Goal: Submit feedback/report problem

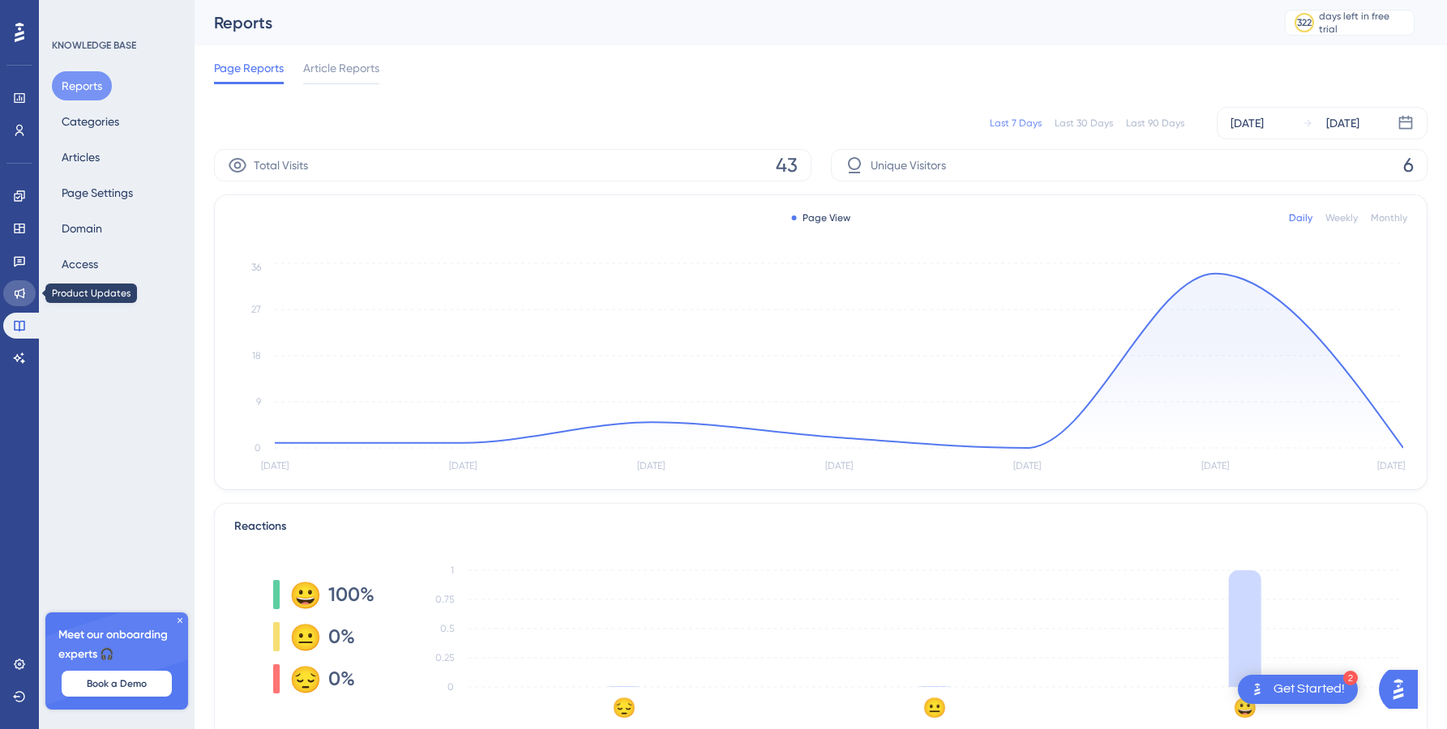
click at [21, 284] on link at bounding box center [19, 293] width 32 height 26
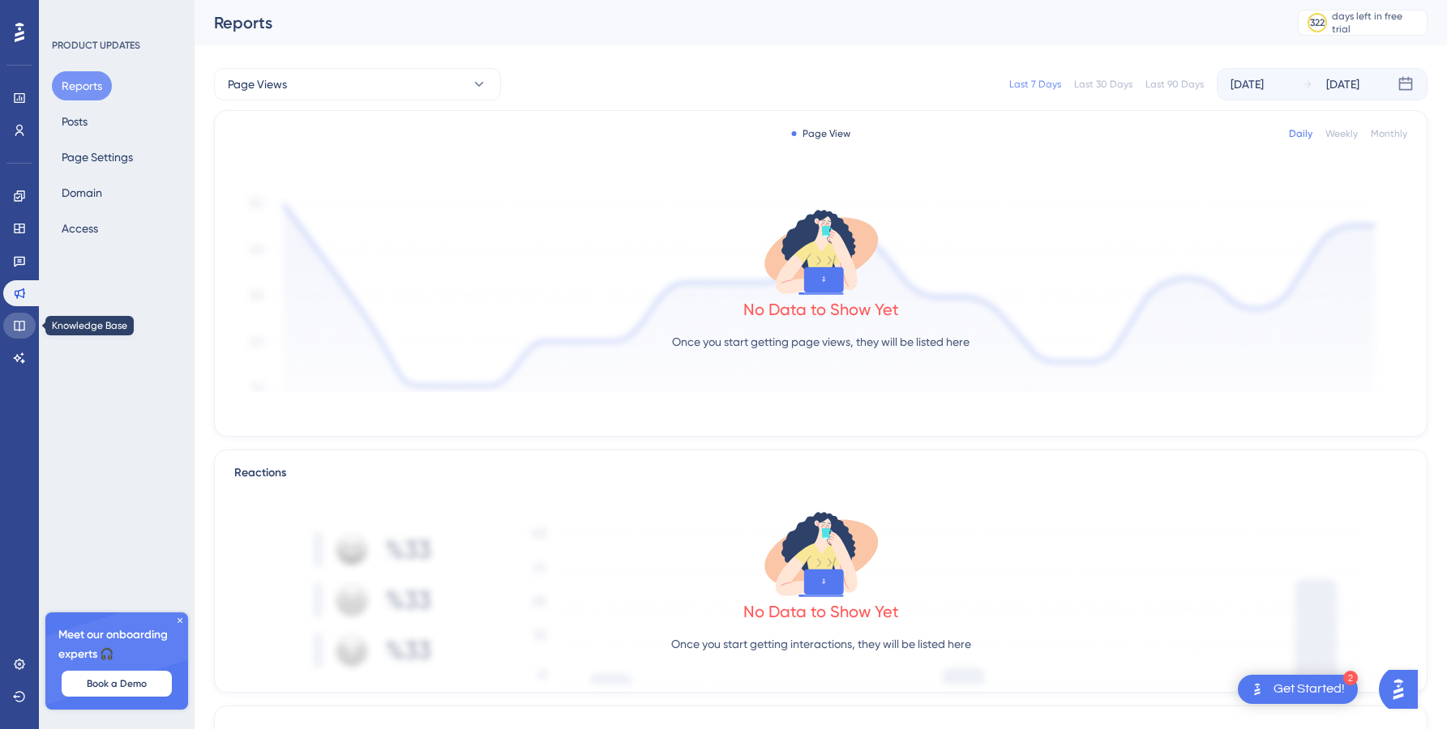
click at [21, 319] on icon at bounding box center [19, 325] width 13 height 13
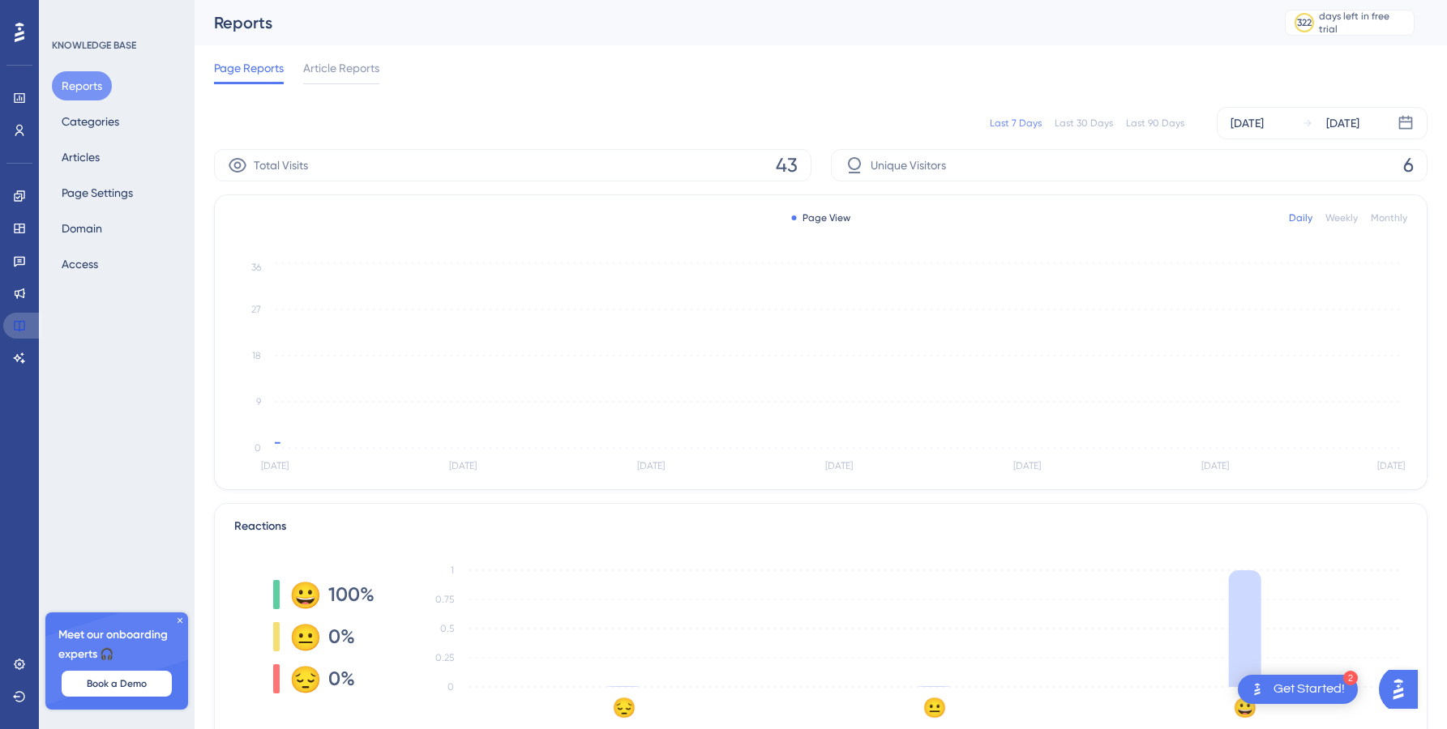
click at [21, 319] on icon at bounding box center [19, 325] width 13 height 13
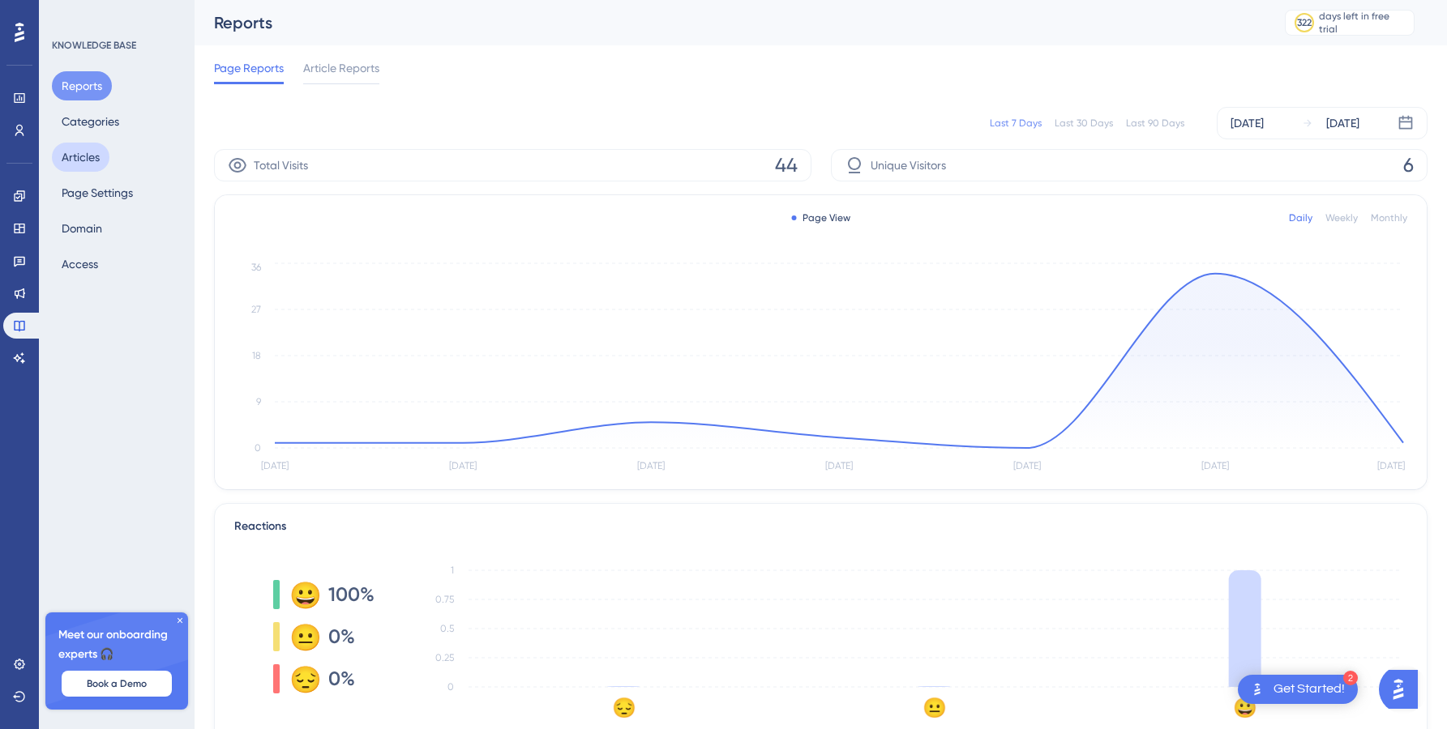
click at [84, 148] on button "Articles" at bounding box center [81, 157] width 58 height 29
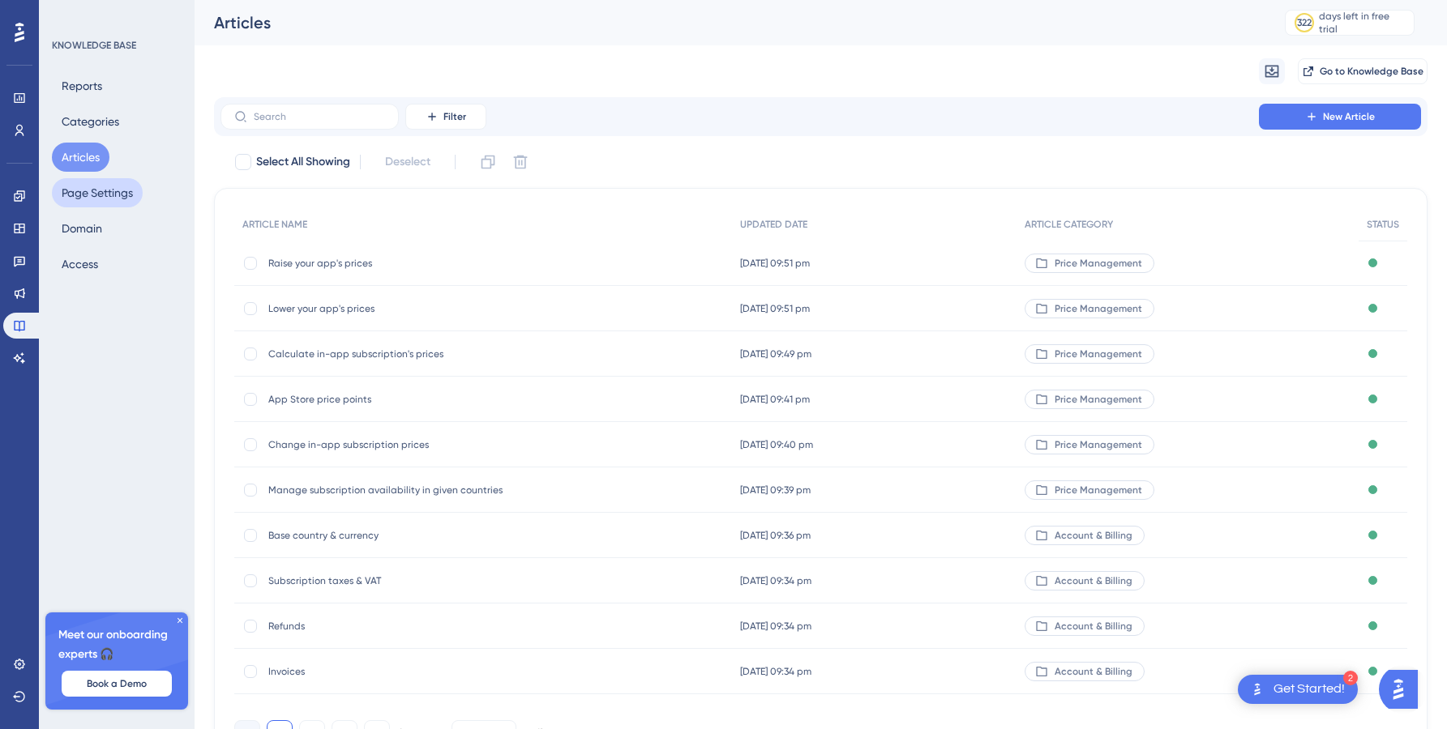
click at [87, 188] on button "Page Settings" at bounding box center [97, 192] width 91 height 29
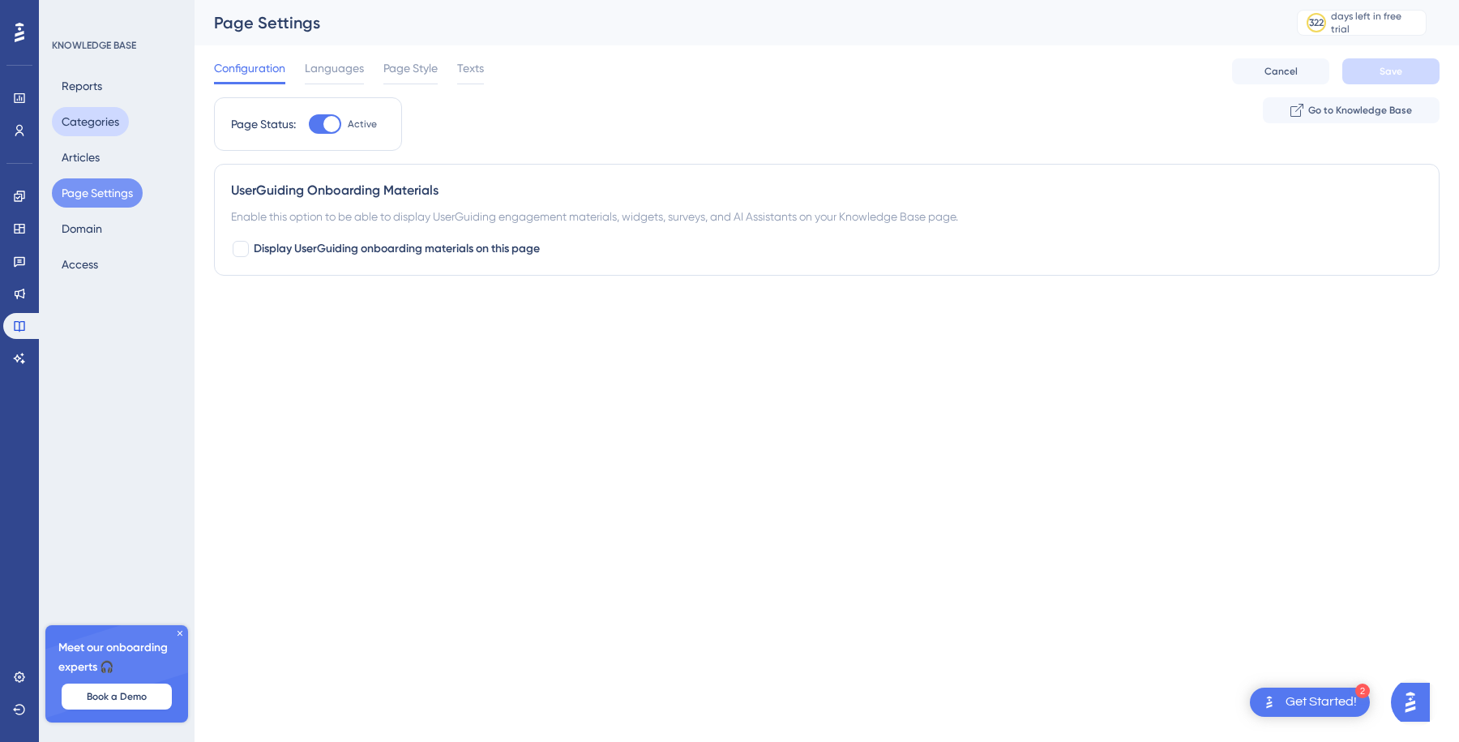
click at [104, 122] on button "Categories" at bounding box center [90, 121] width 77 height 29
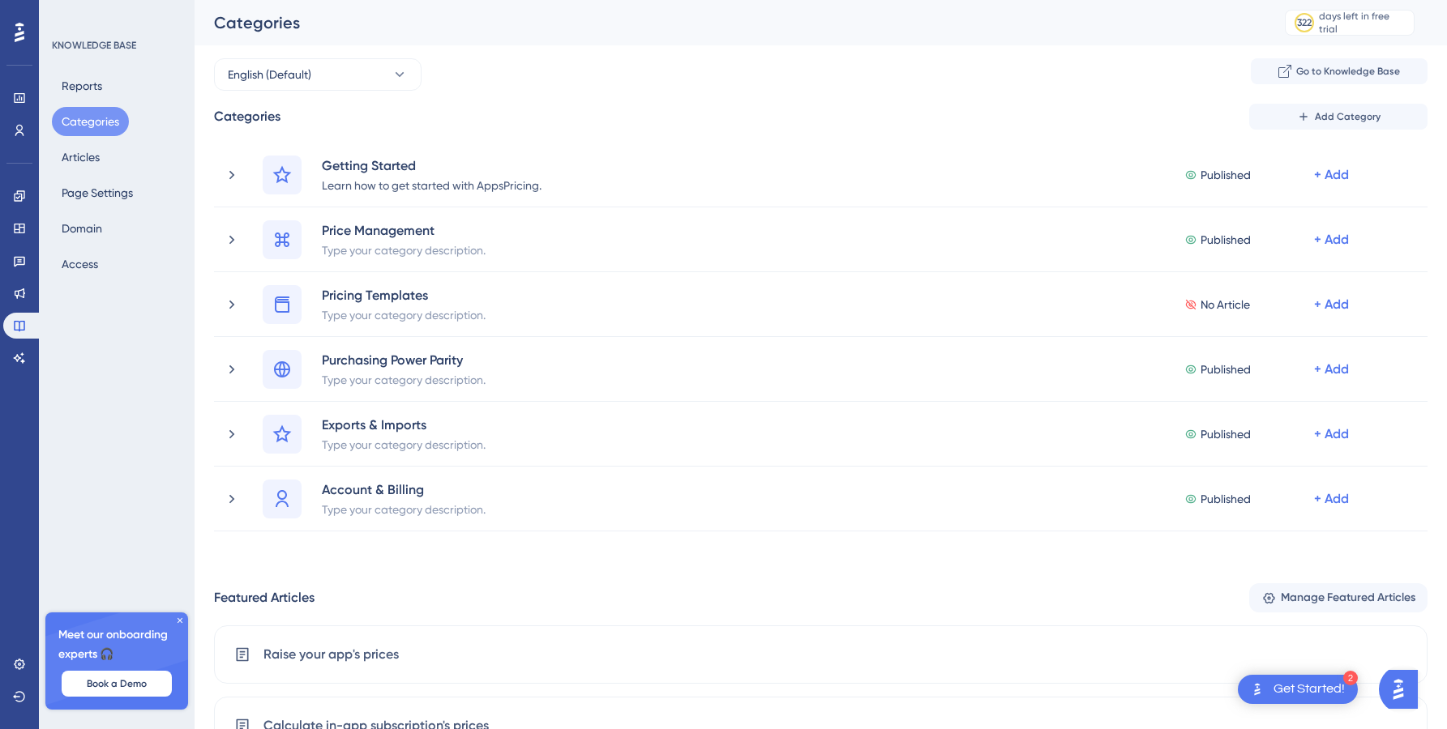
click at [1404, 685] on img "Open AI Assistant Launcher" at bounding box center [1398, 689] width 29 height 29
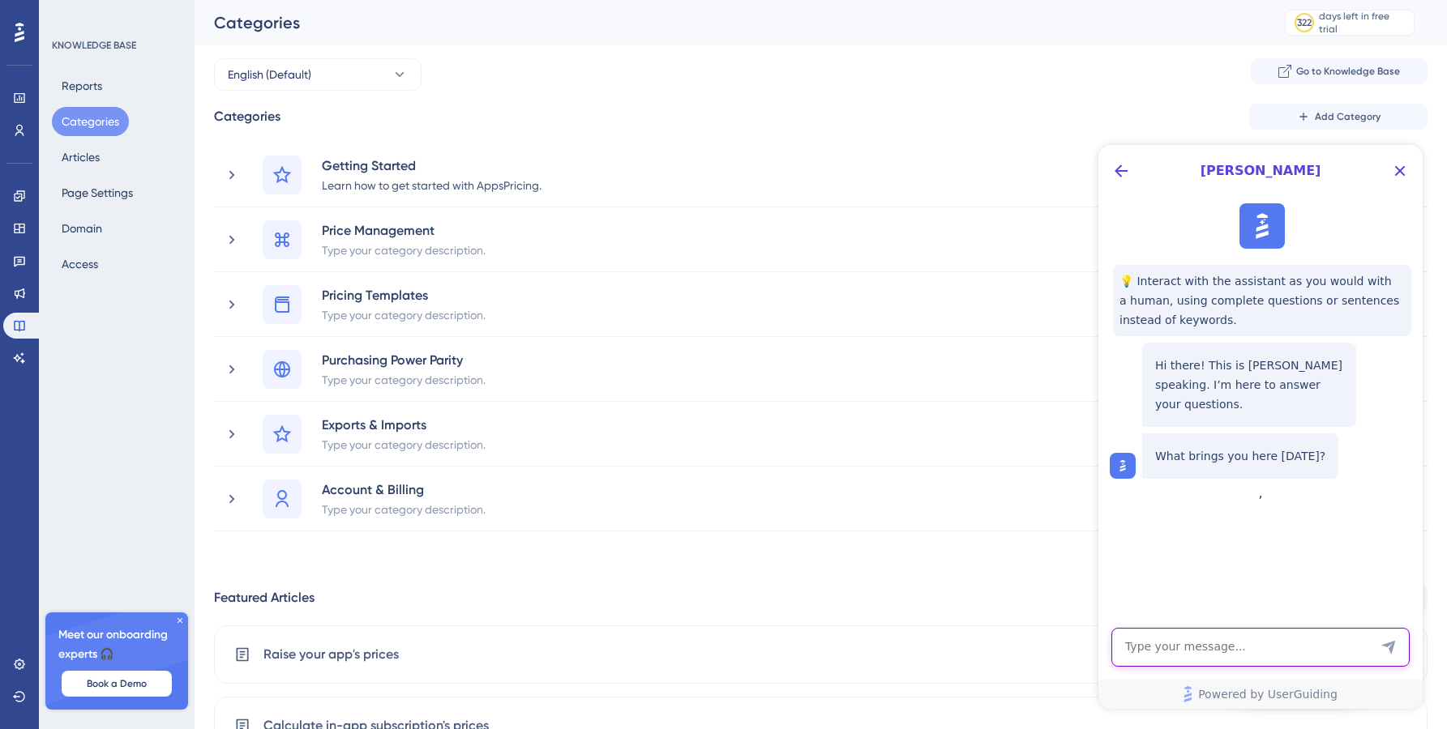
click at [1198, 641] on textarea "AI Assistant Text Input" at bounding box center [1260, 647] width 298 height 39
click at [1252, 486] on div "💡 Interact with the assistant as you would with a human, using complete questio…" at bounding box center [1259, 341] width 324 height 289
click at [1393, 175] on icon "Close Button" at bounding box center [1399, 170] width 19 height 19
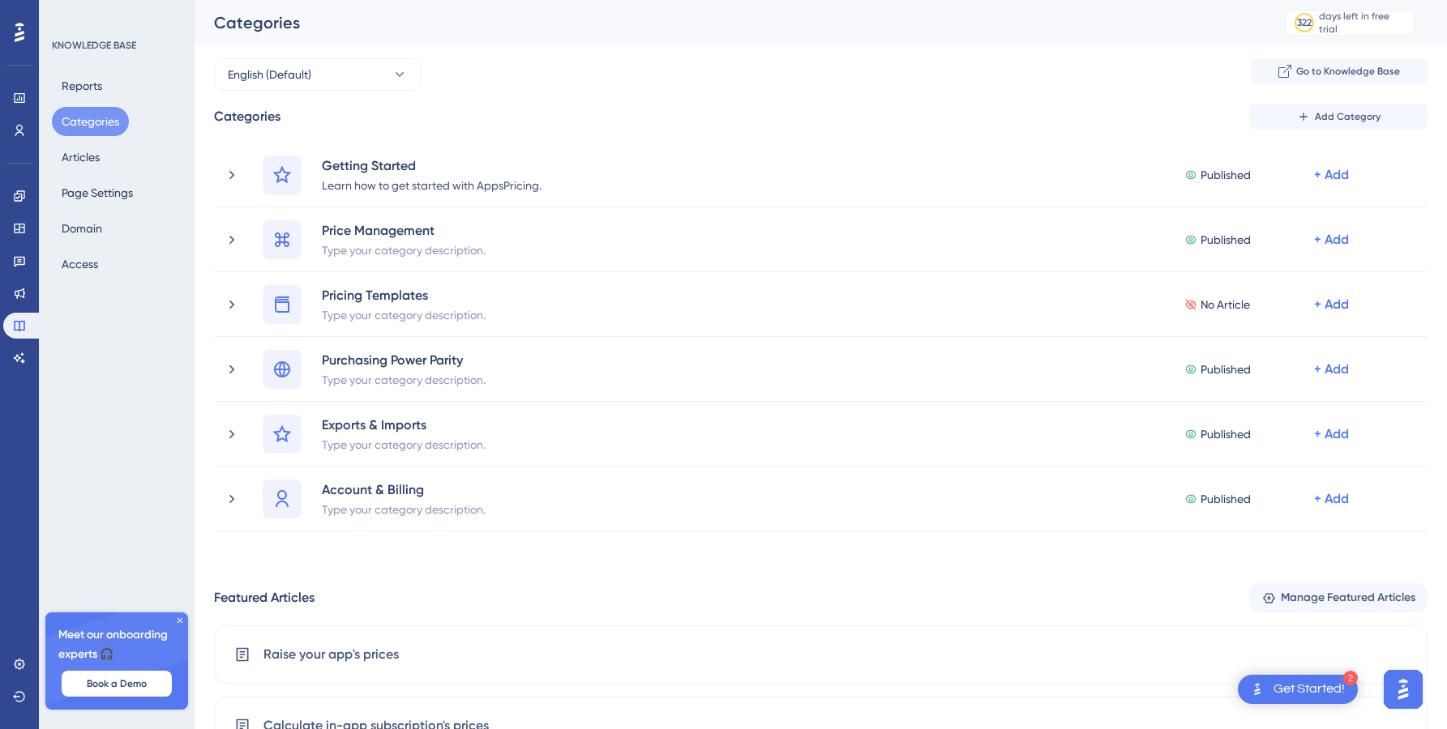
click at [1396, 686] on img "Open AI Assistant Launcher" at bounding box center [1402, 689] width 29 height 29
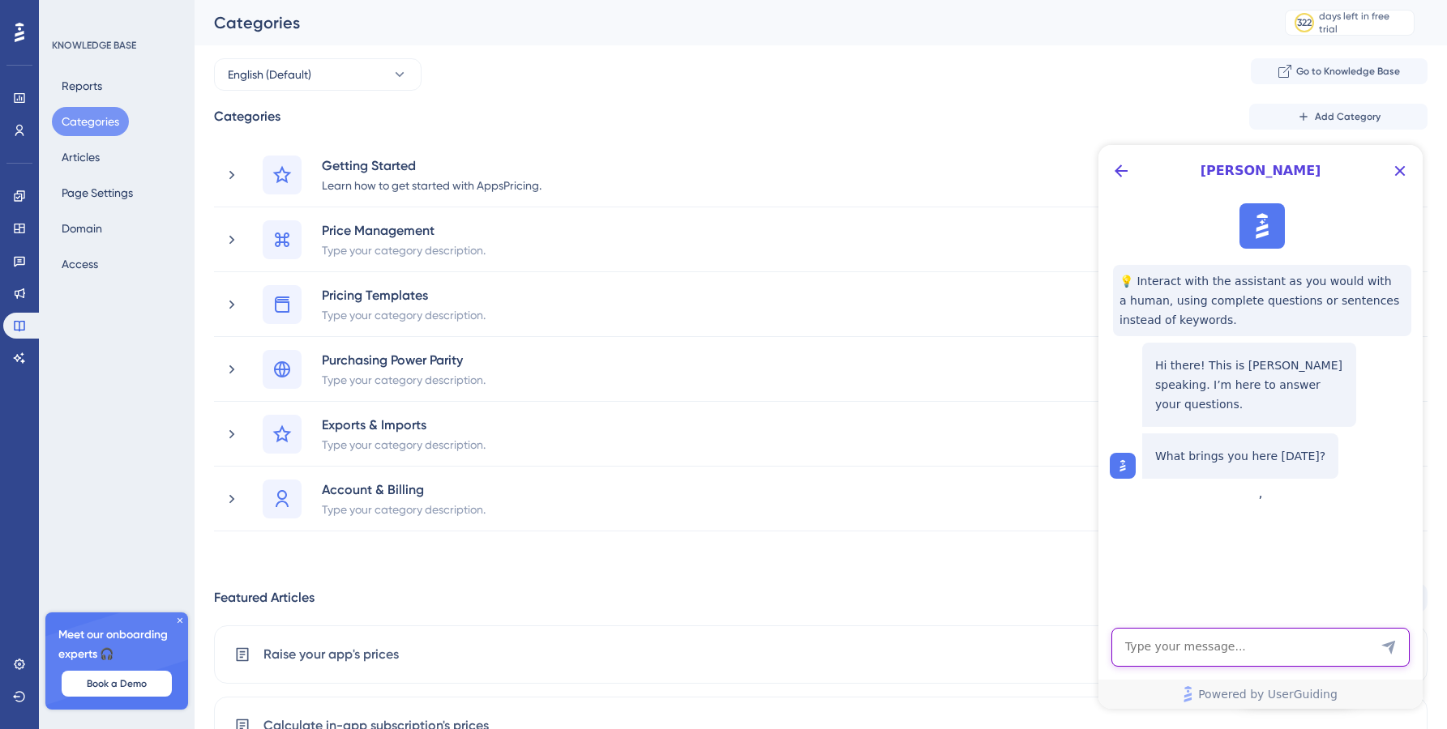
click at [1270, 644] on textarea "AI Assistant Text Input" at bounding box center [1260, 647] width 298 height 39
type textarea "I"
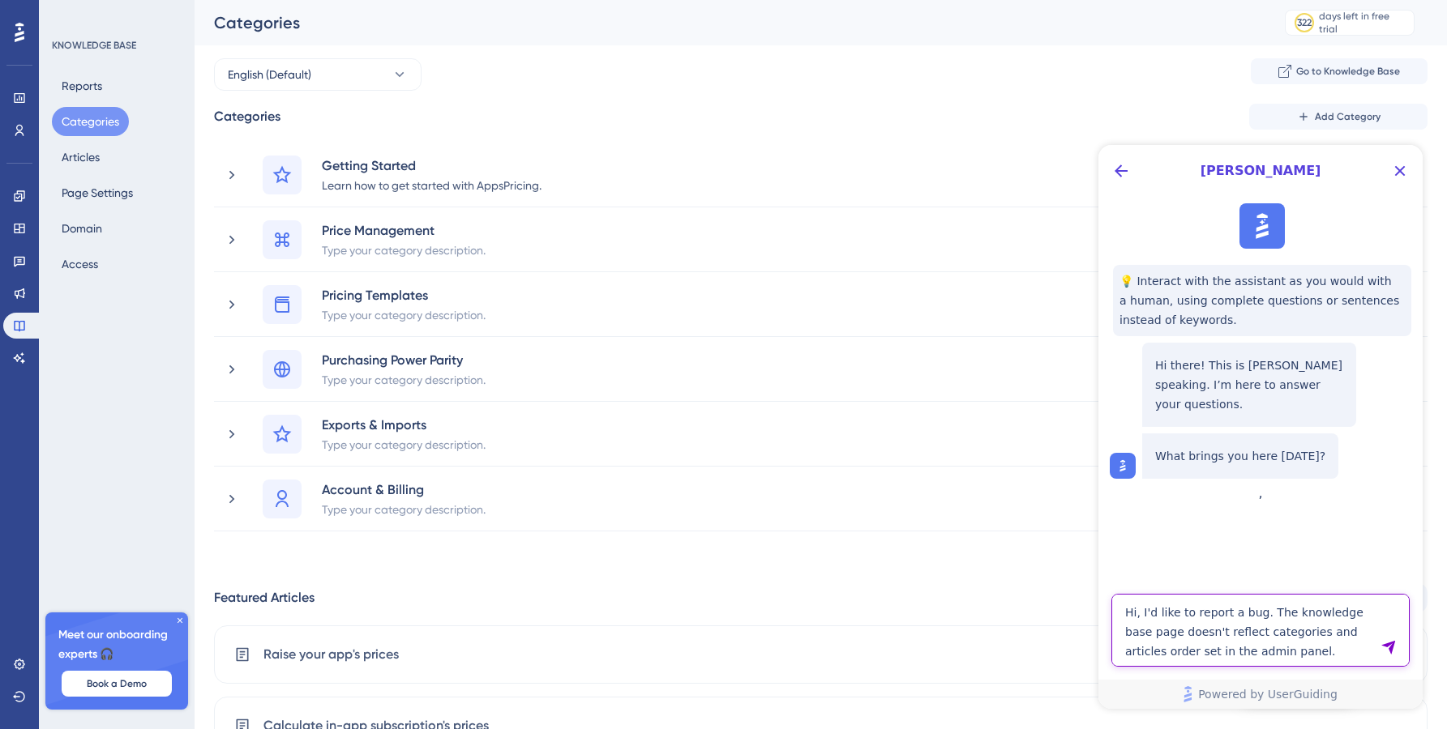
type textarea "Hi, I'd like to report a bug. The knowledge base page doesn't reflect categorie…"
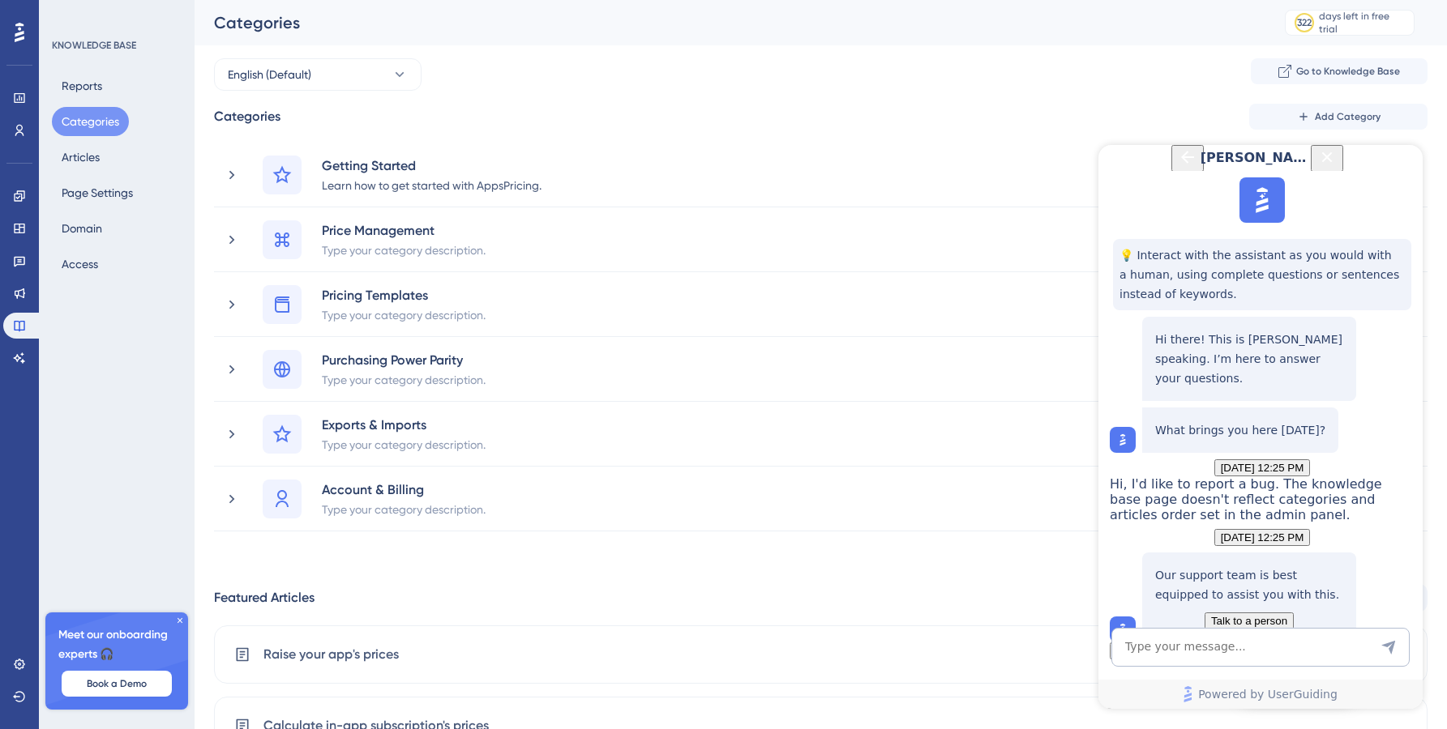
scroll to position [183, 0]
click at [1221, 615] on span "Talk to a person" at bounding box center [1249, 621] width 76 height 12
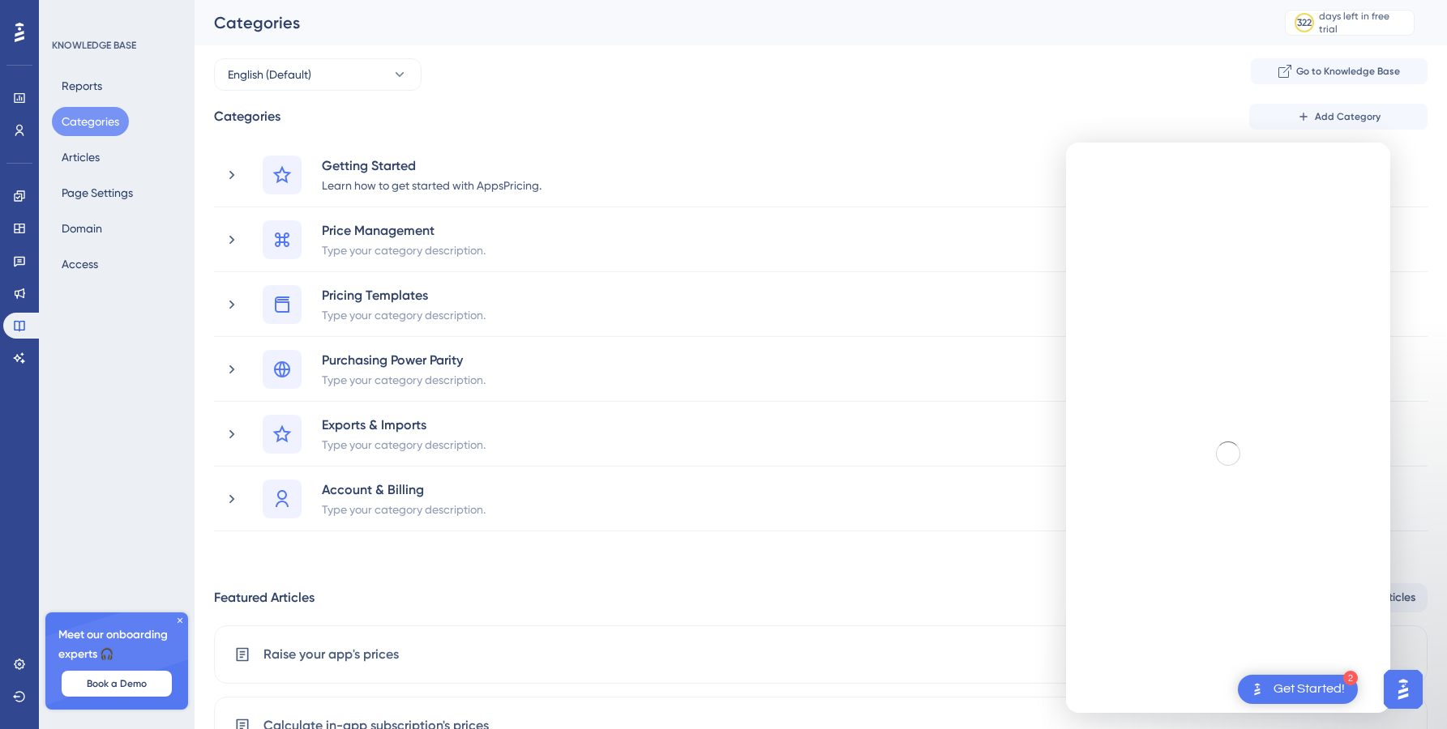
scroll to position [0, 0]
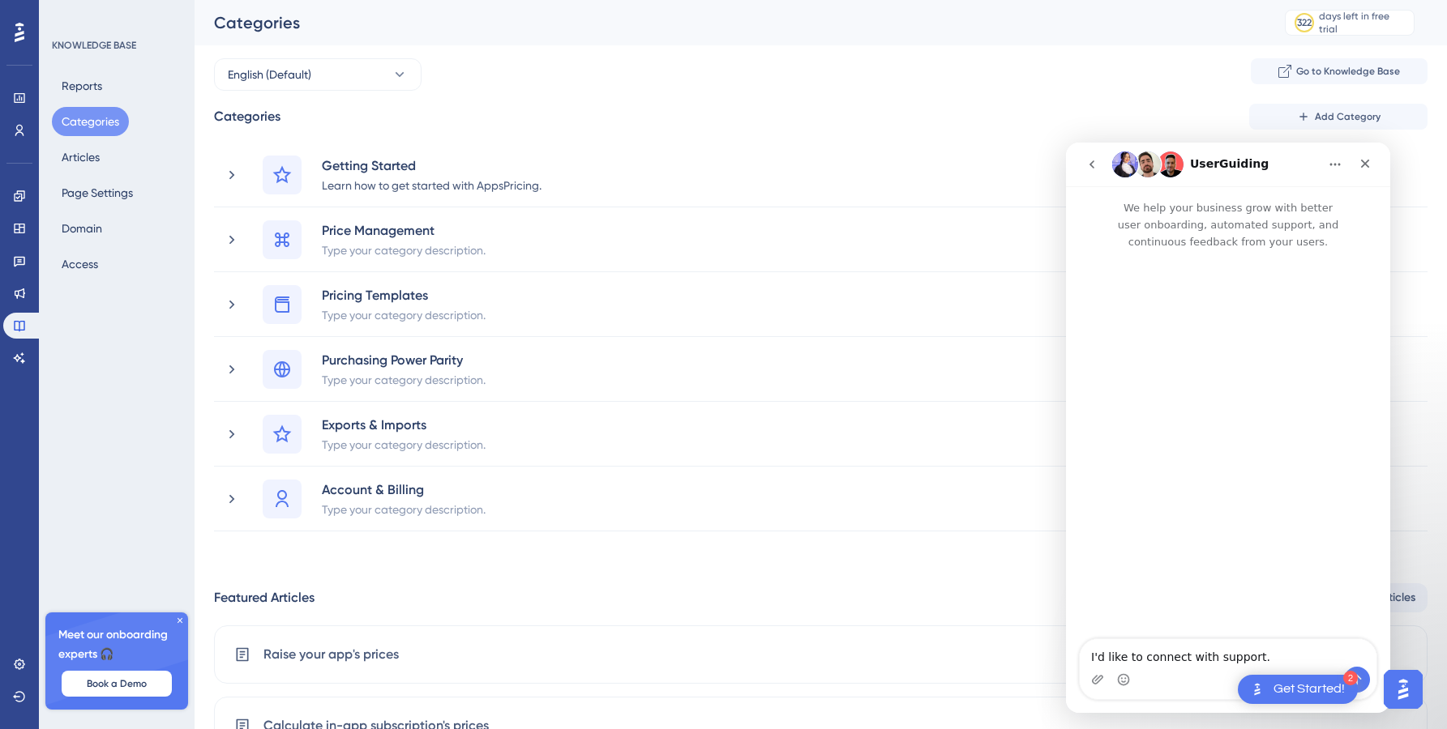
click at [1281, 661] on textarea "I'd like to connect with support." at bounding box center [1228, 654] width 297 height 28
click at [1260, 661] on textarea "I'd like to connect with support." at bounding box center [1228, 654] width 297 height 28
drag, startPoint x: 1260, startPoint y: 661, endPoint x: 1175, endPoint y: 642, distance: 86.3
click at [1175, 642] on textarea "I'd like to connect with support." at bounding box center [1228, 654] width 297 height 28
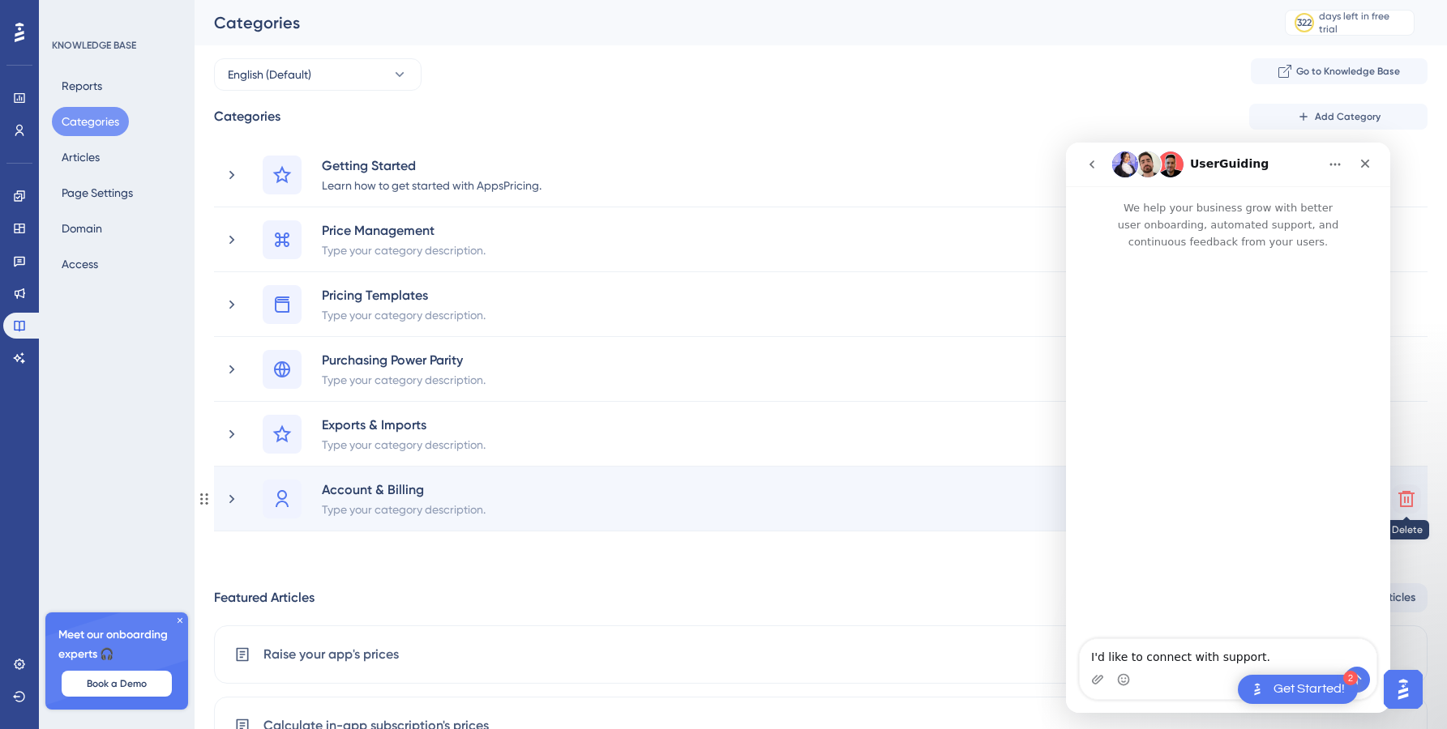
click at [1417, 493] on button at bounding box center [1406, 499] width 29 height 29
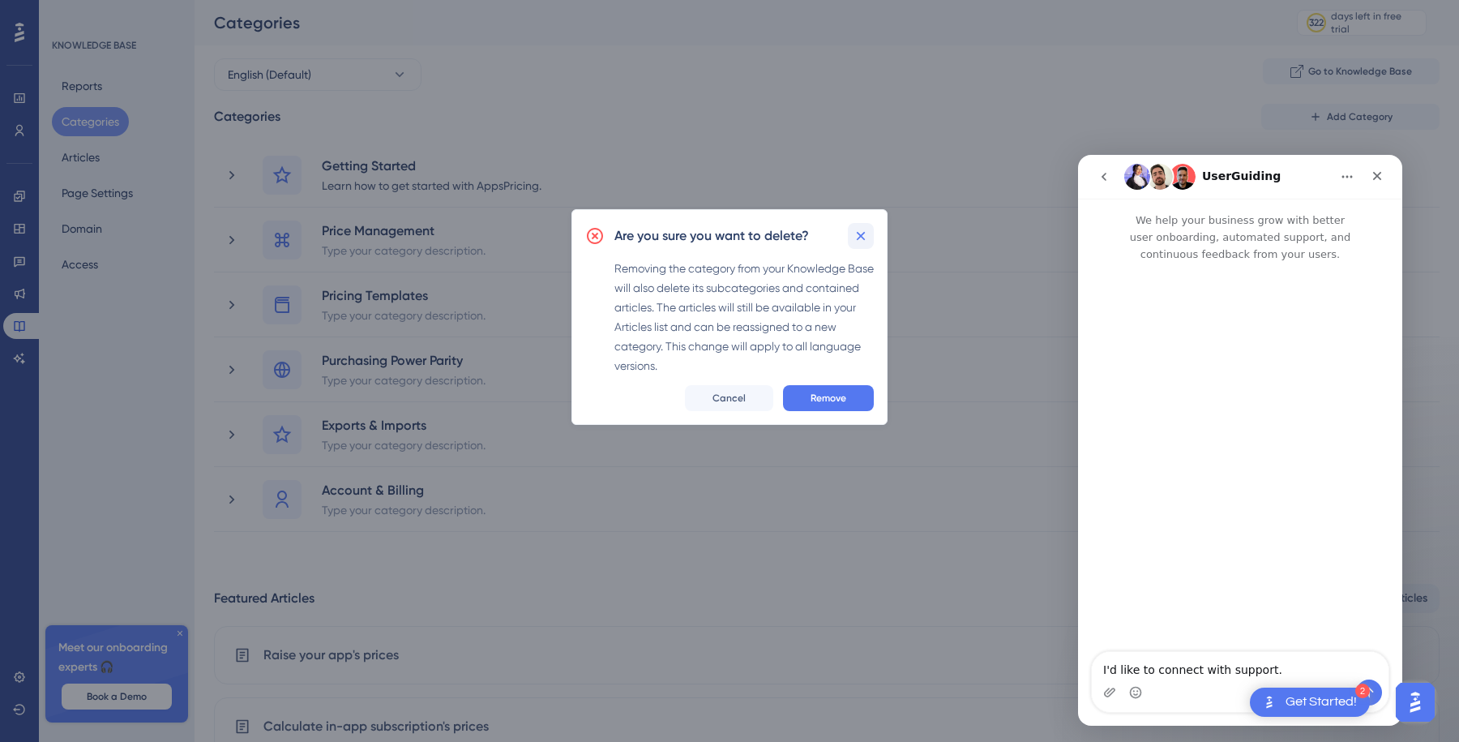
click at [858, 232] on icon at bounding box center [861, 236] width 16 height 16
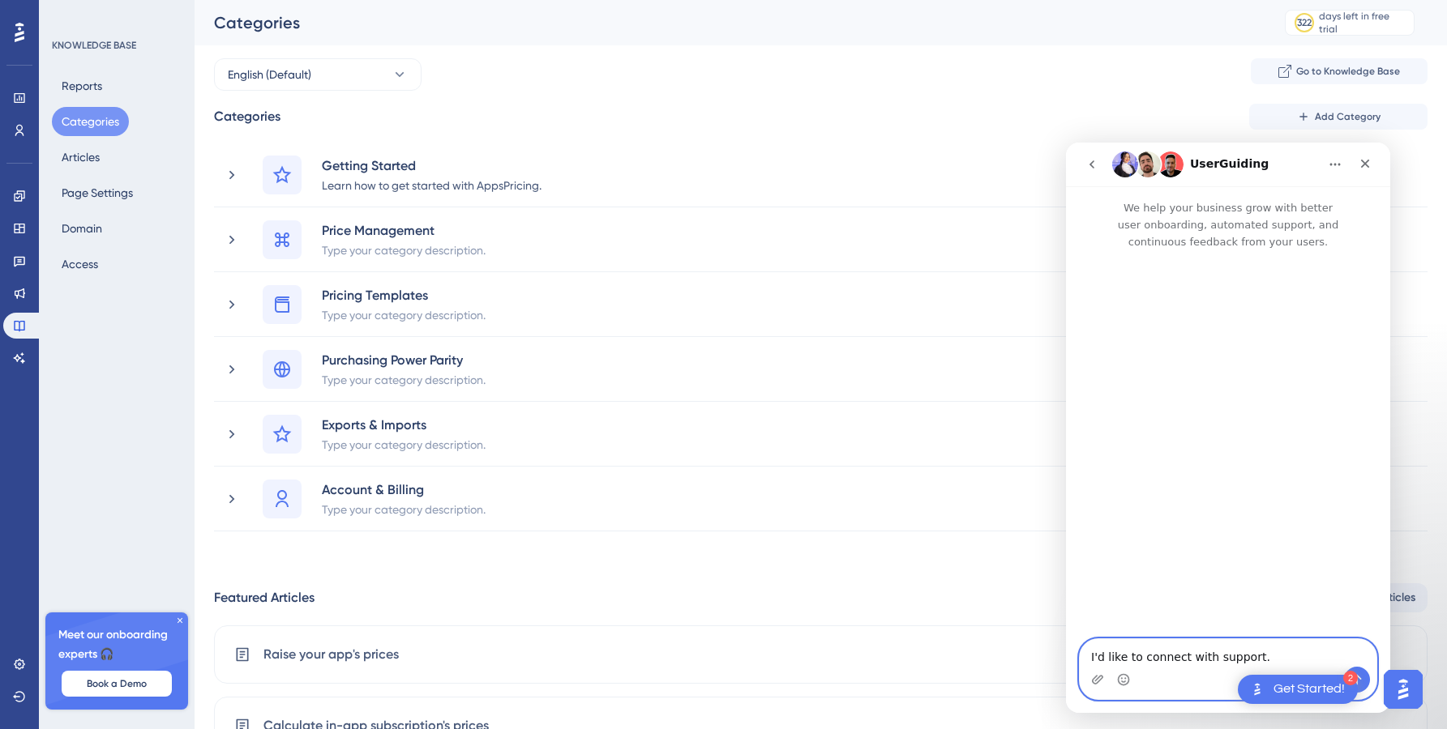
click at [1147, 655] on textarea "I'd like to connect with support." at bounding box center [1228, 654] width 297 height 28
click at [1140, 658] on textarea "I'd like to connect with support." at bounding box center [1228, 654] width 297 height 28
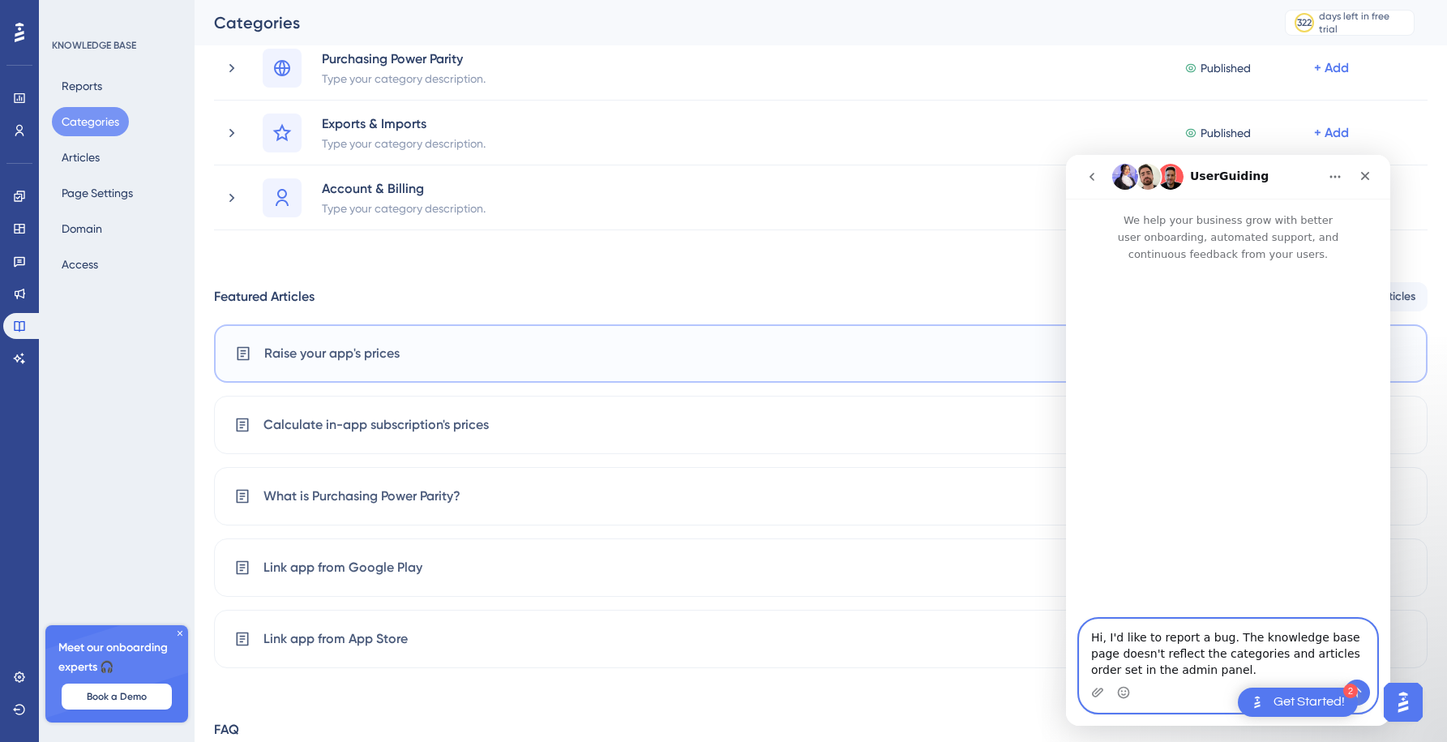
scroll to position [294, 0]
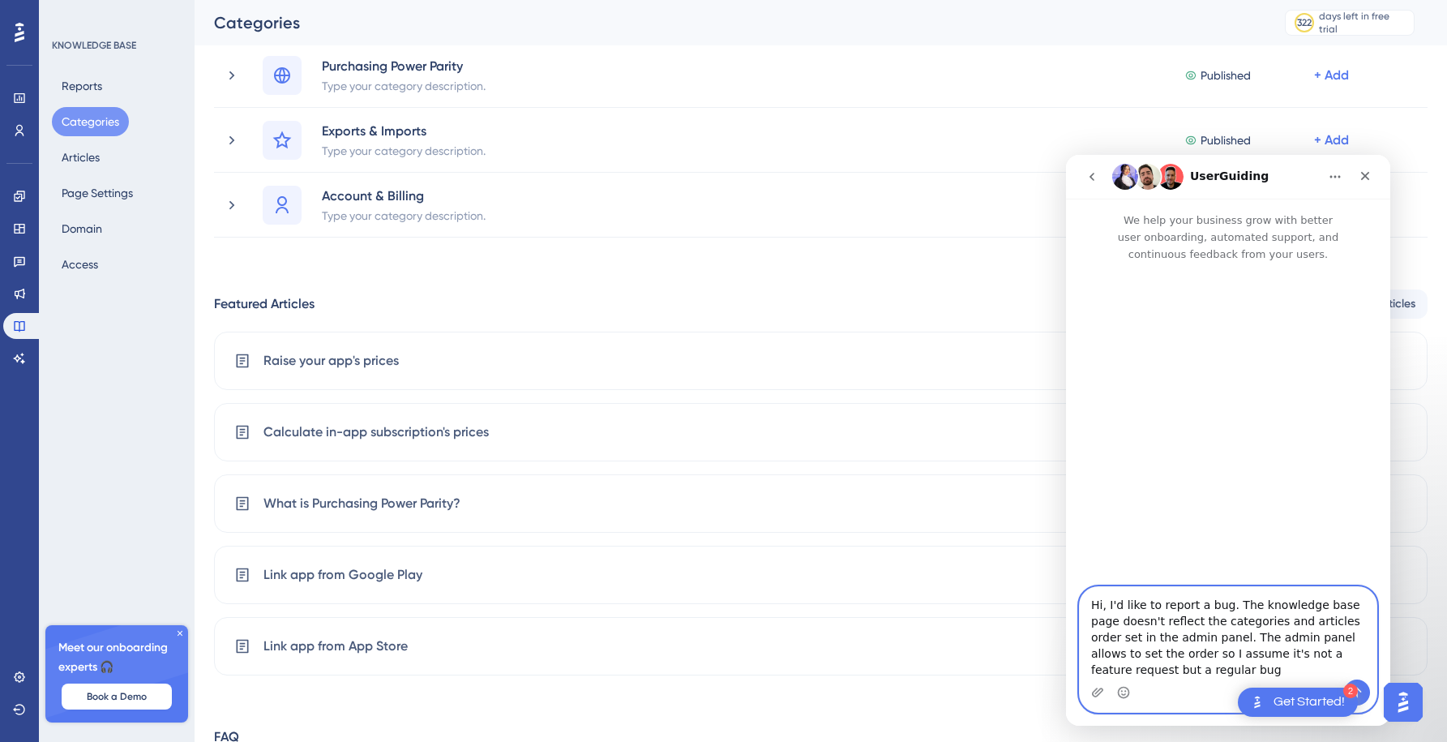
click at [1196, 634] on textarea "Hi, I'd like to report a bug. The knowledge base page doesn't reflect the categ…" at bounding box center [1228, 633] width 297 height 92
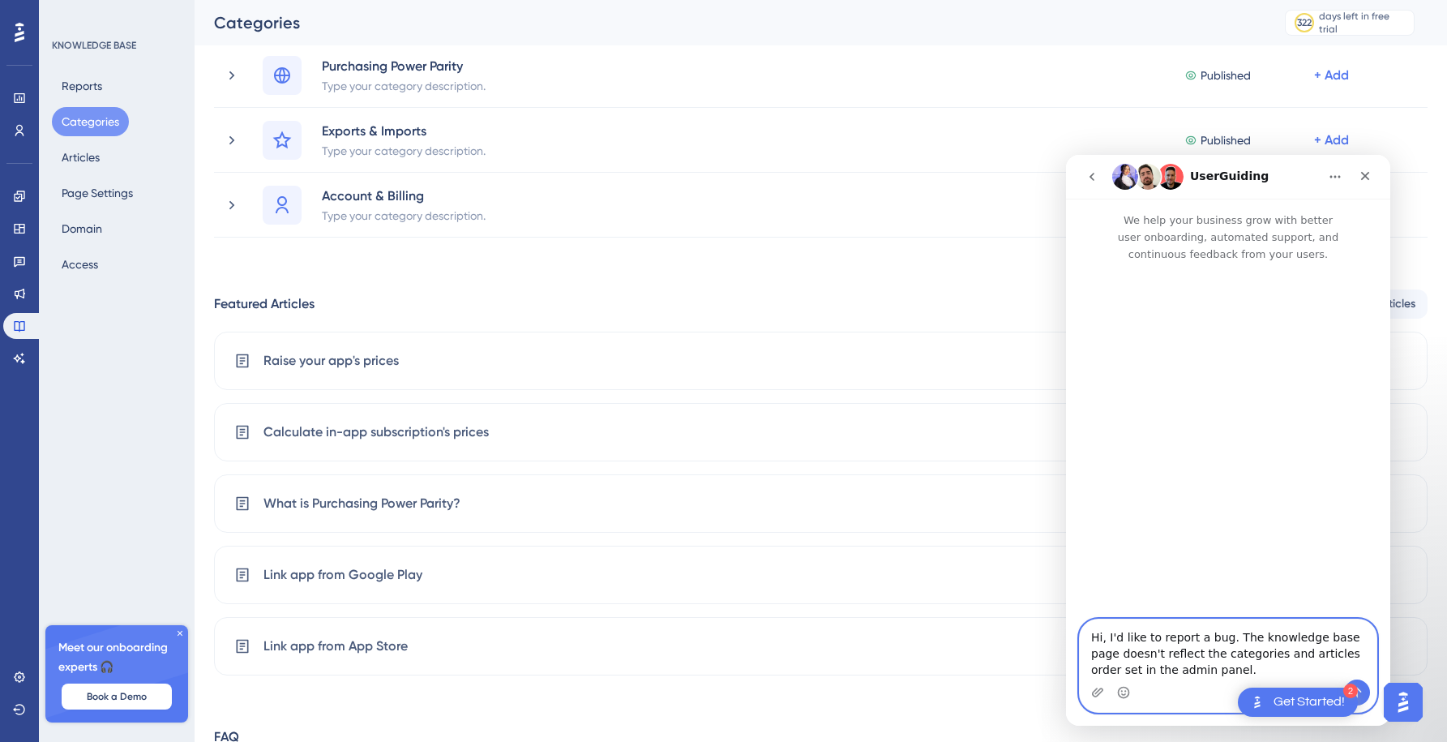
type textarea "Hi, I'd like to report a bug. The knowledge base page doesn't reflect the categ…"
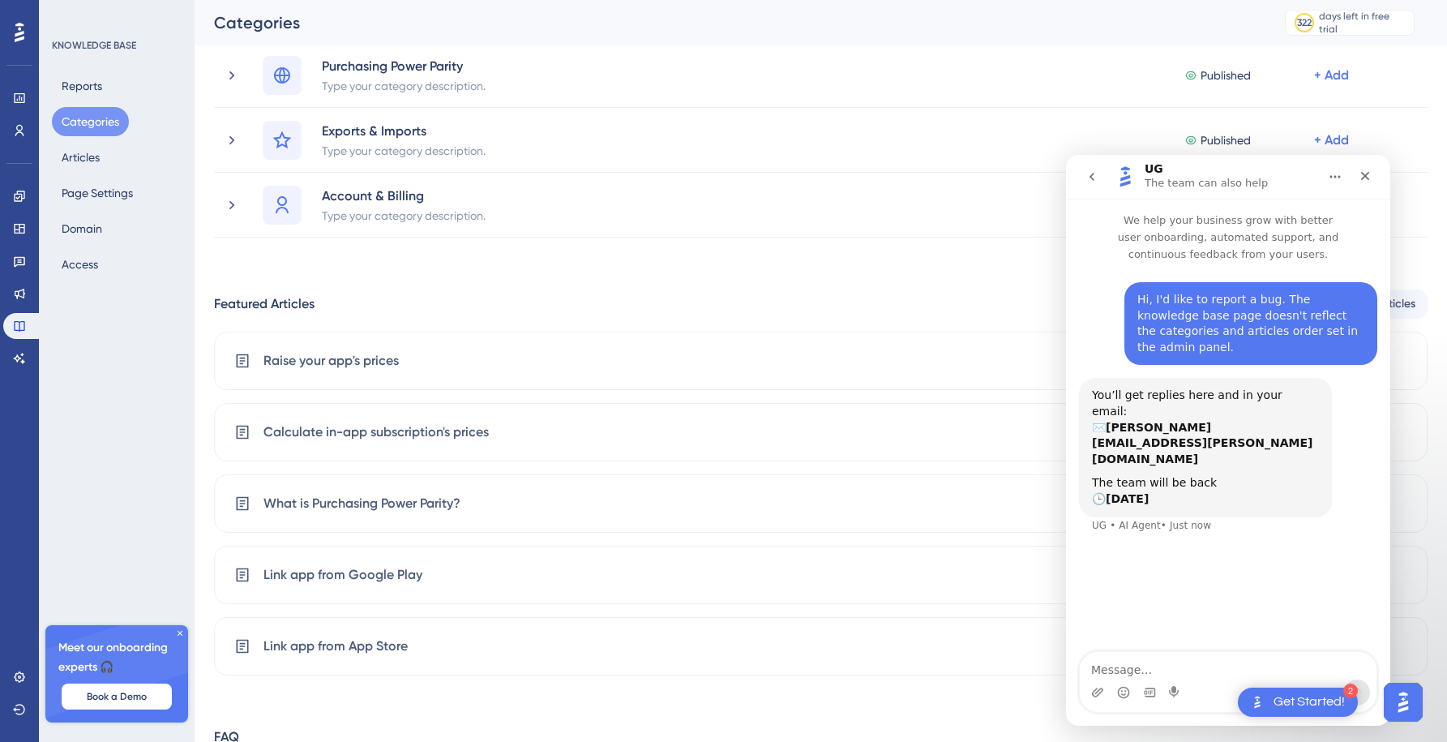
click at [1102, 307] on div "Hi, I'd like to report a bug. The knowledge base page doesn't reflect the categ…" at bounding box center [1228, 330] width 298 height 96
click at [1126, 689] on icon "Emoji picker" at bounding box center [1123, 692] width 13 height 13
click at [1367, 169] on div "Close" at bounding box center [1364, 175] width 29 height 29
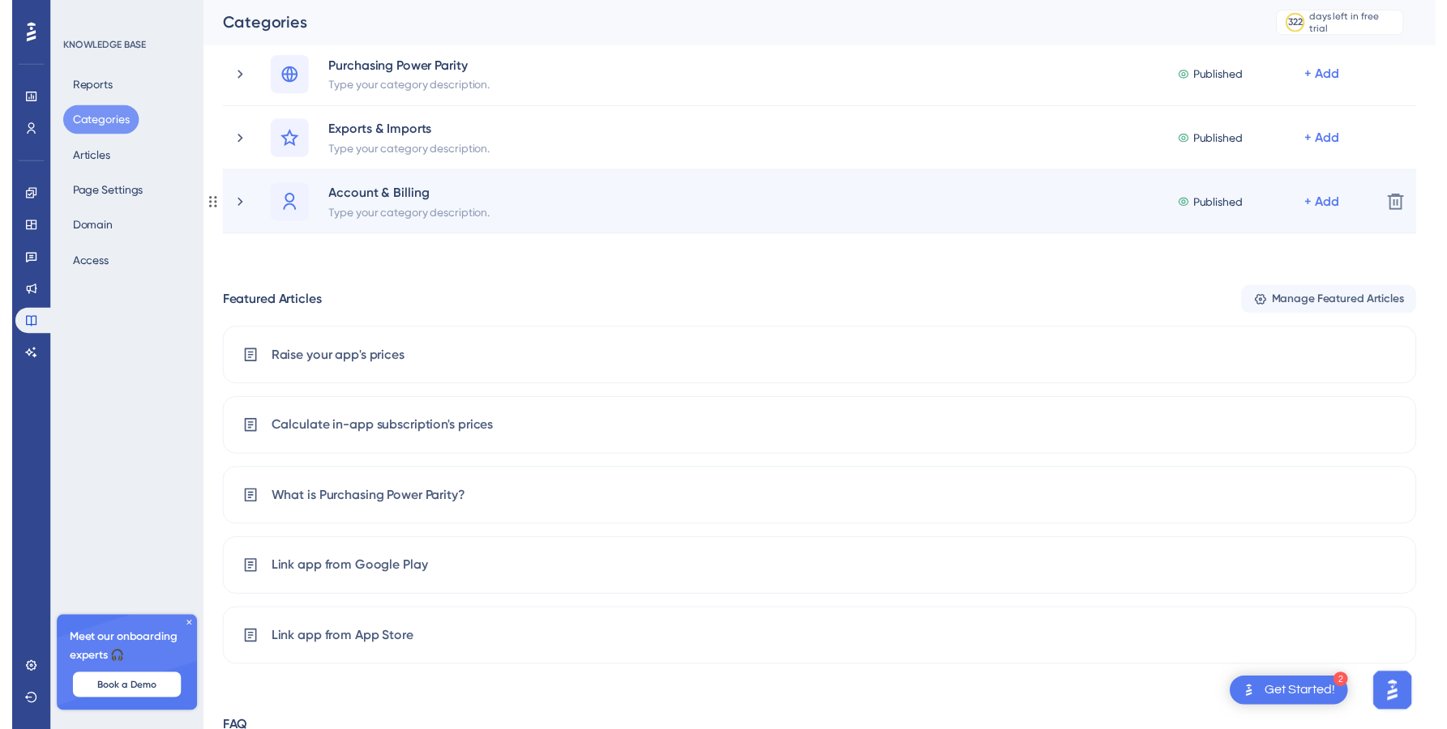
scroll to position [0, 0]
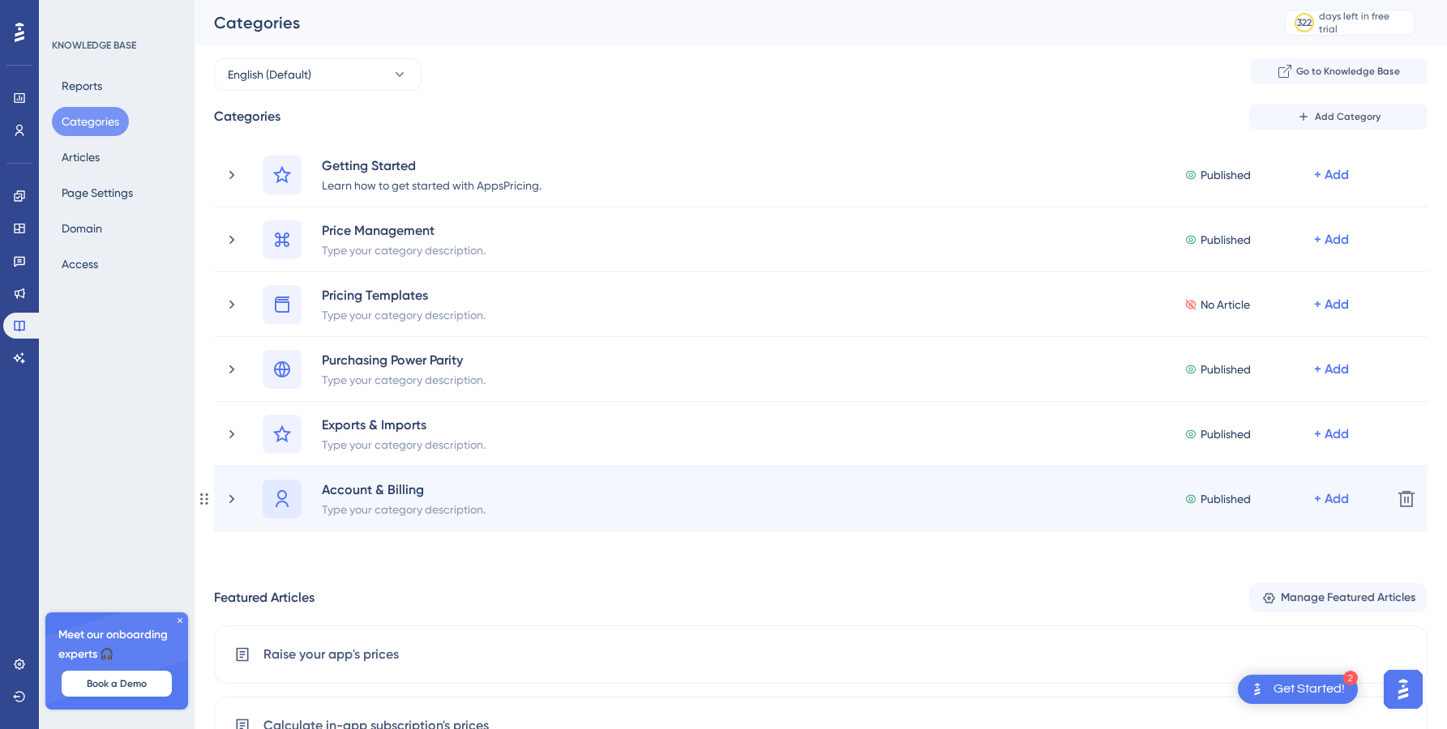
click at [287, 498] on icon at bounding box center [281, 499] width 19 height 19
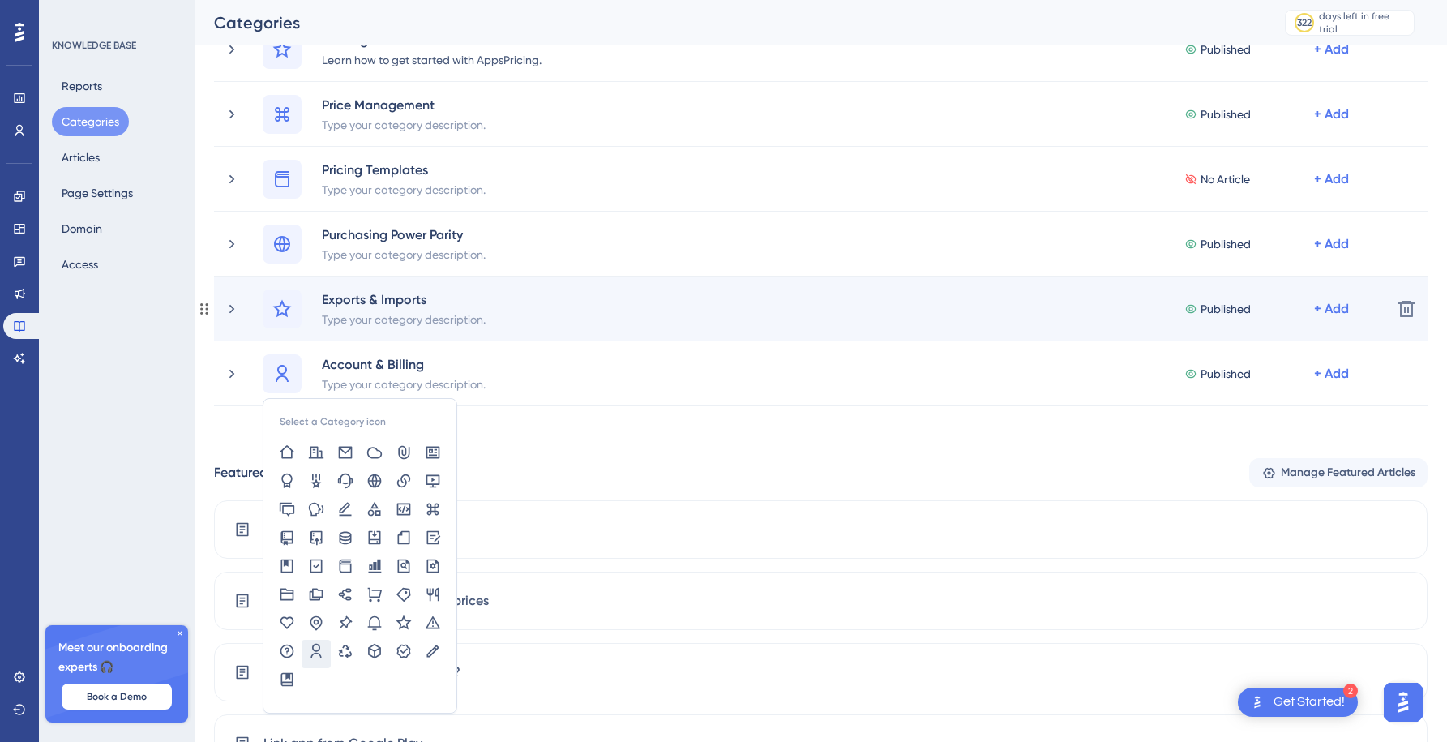
scroll to position [119, 0]
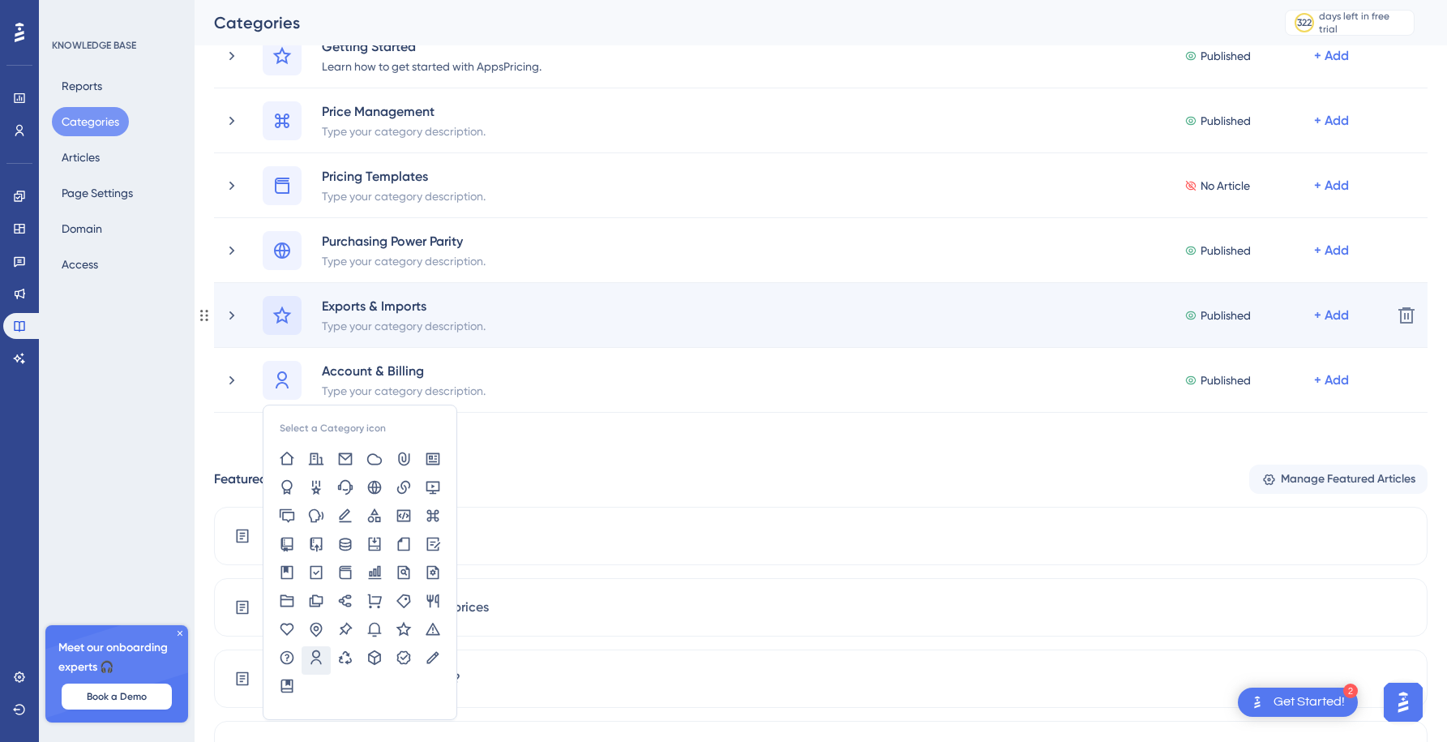
click at [288, 310] on icon at bounding box center [281, 315] width 19 height 19
click at [291, 319] on icon at bounding box center [281, 315] width 19 height 19
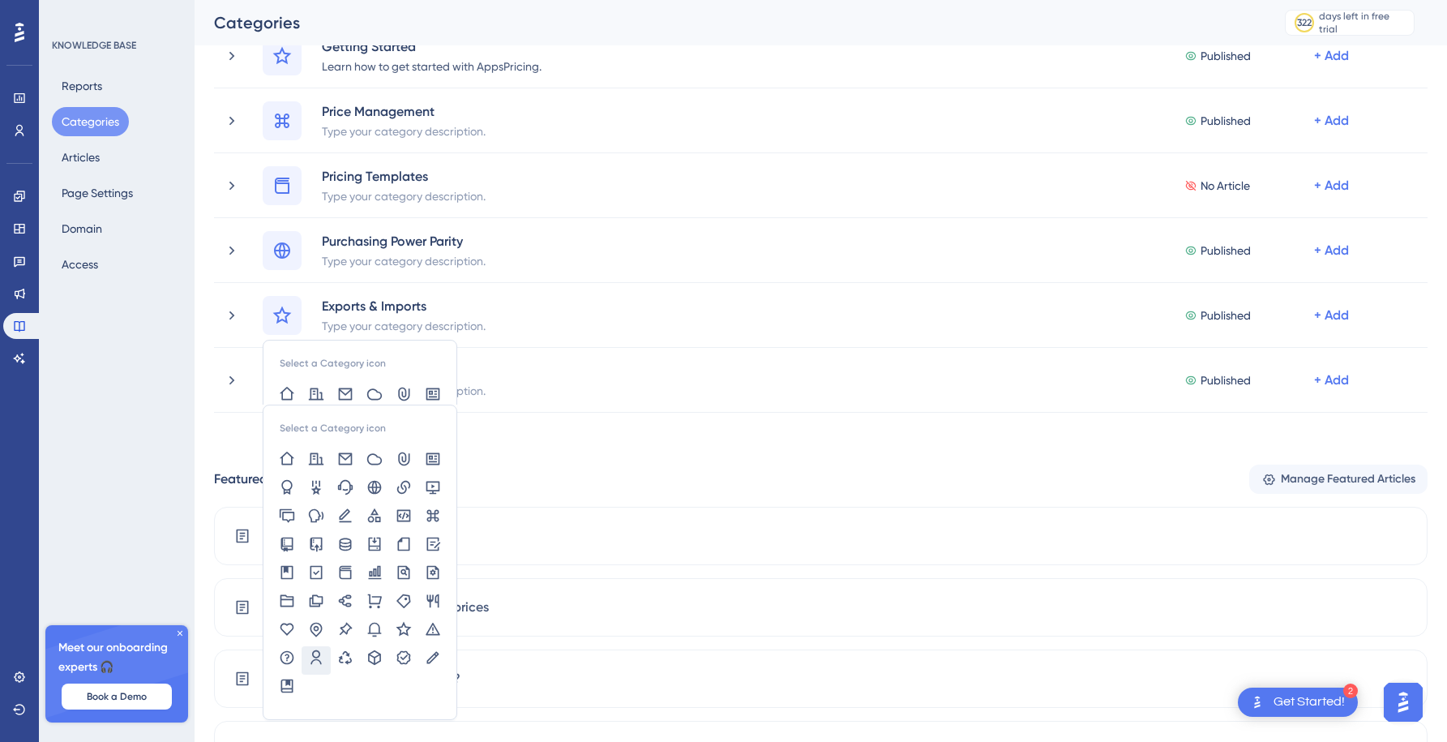
click at [218, 476] on div "Featured Articles" at bounding box center [264, 478] width 101 height 19
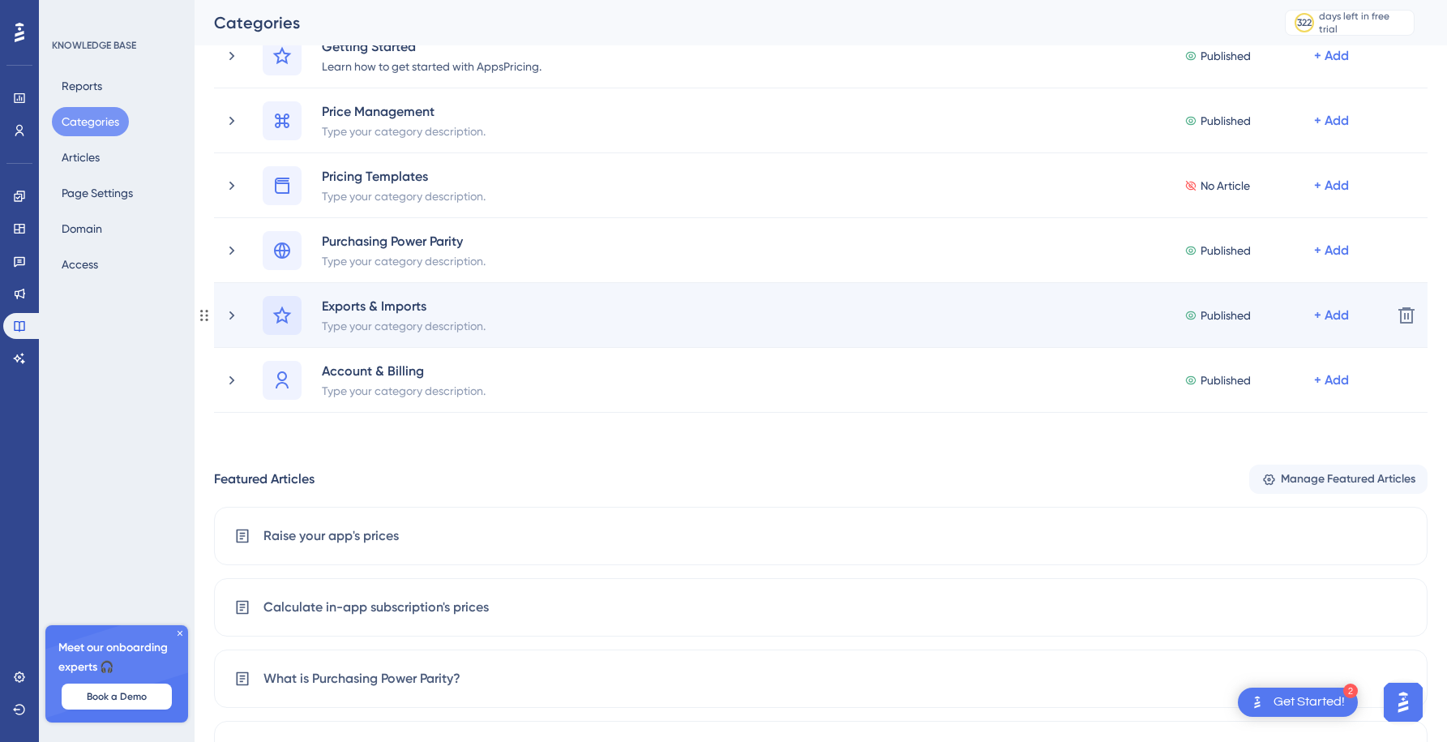
click at [276, 327] on div at bounding box center [282, 315] width 39 height 39
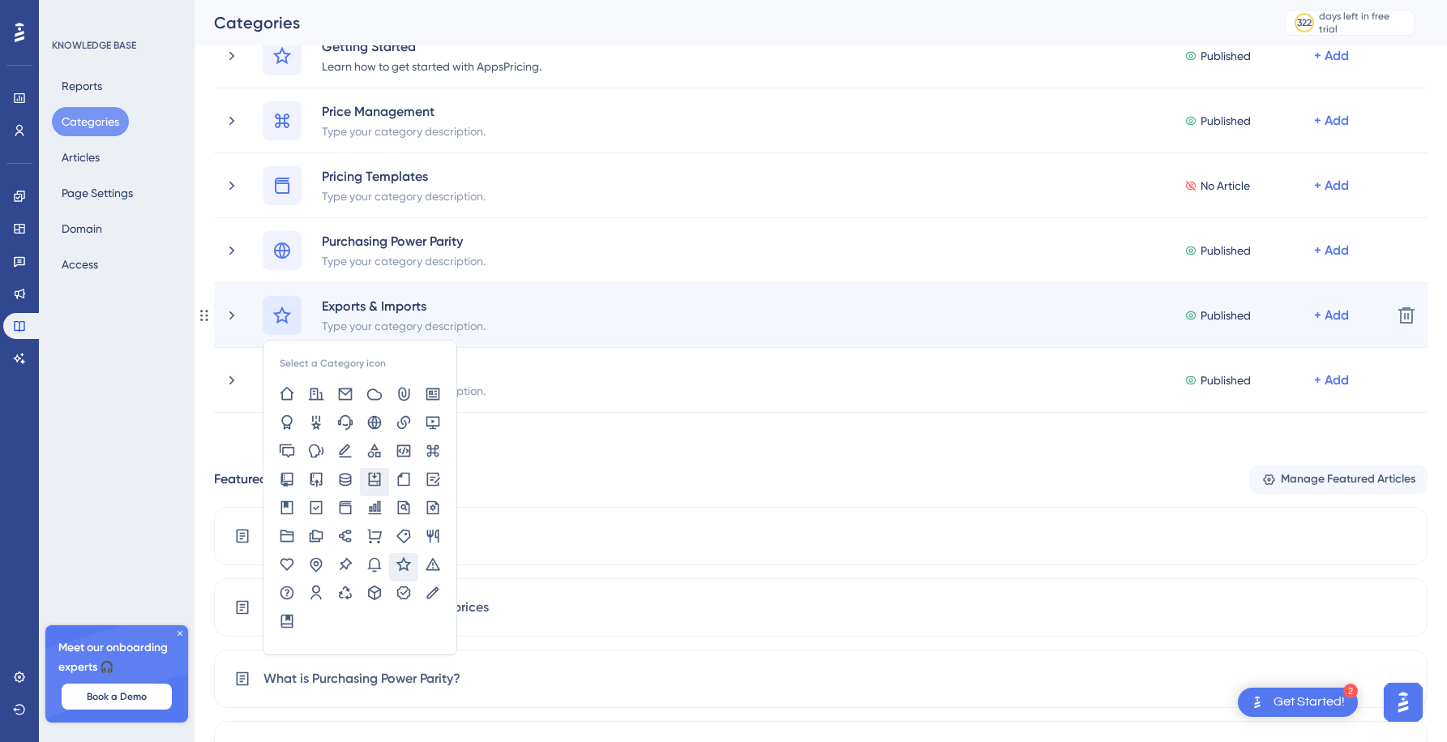
click at [379, 477] on icon at bounding box center [375, 479] width 12 height 14
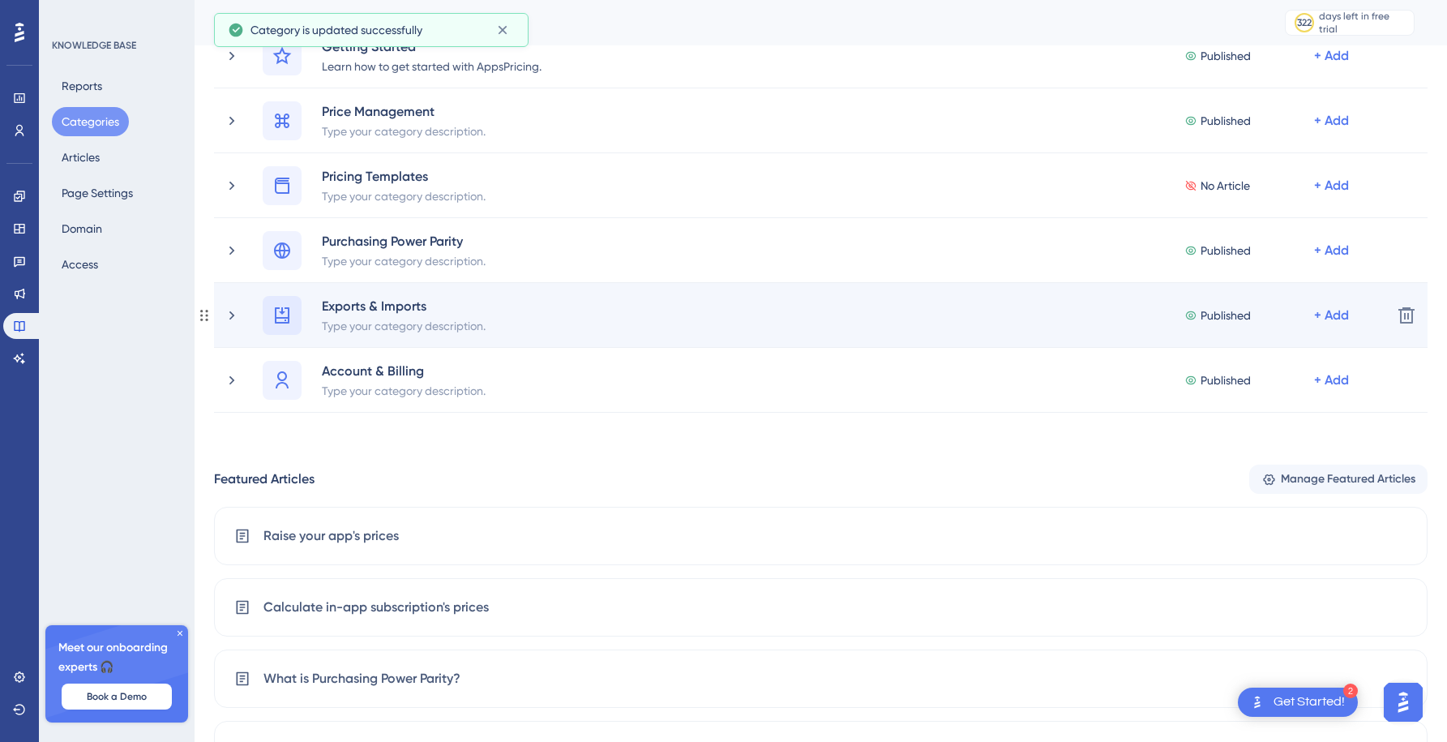
click at [287, 320] on icon at bounding box center [281, 315] width 19 height 19
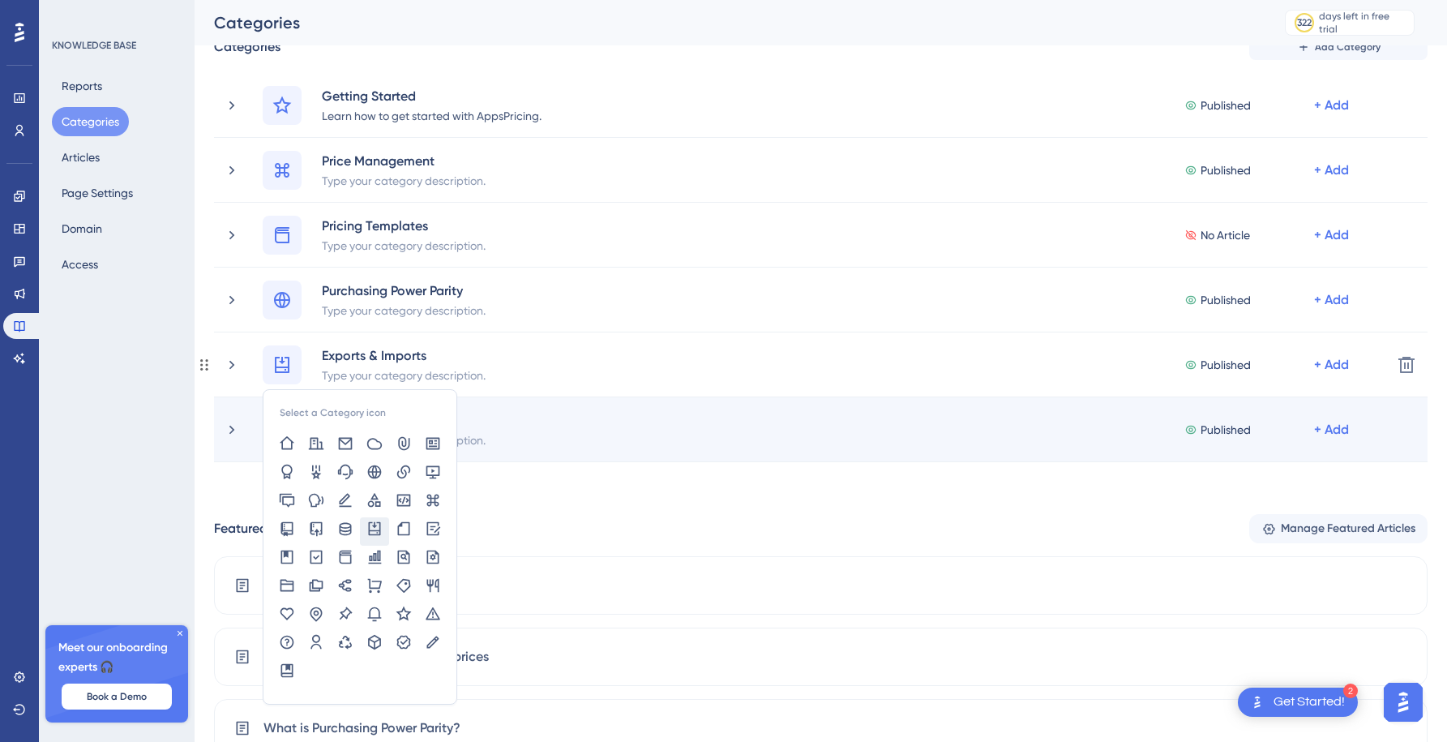
scroll to position [71, 0]
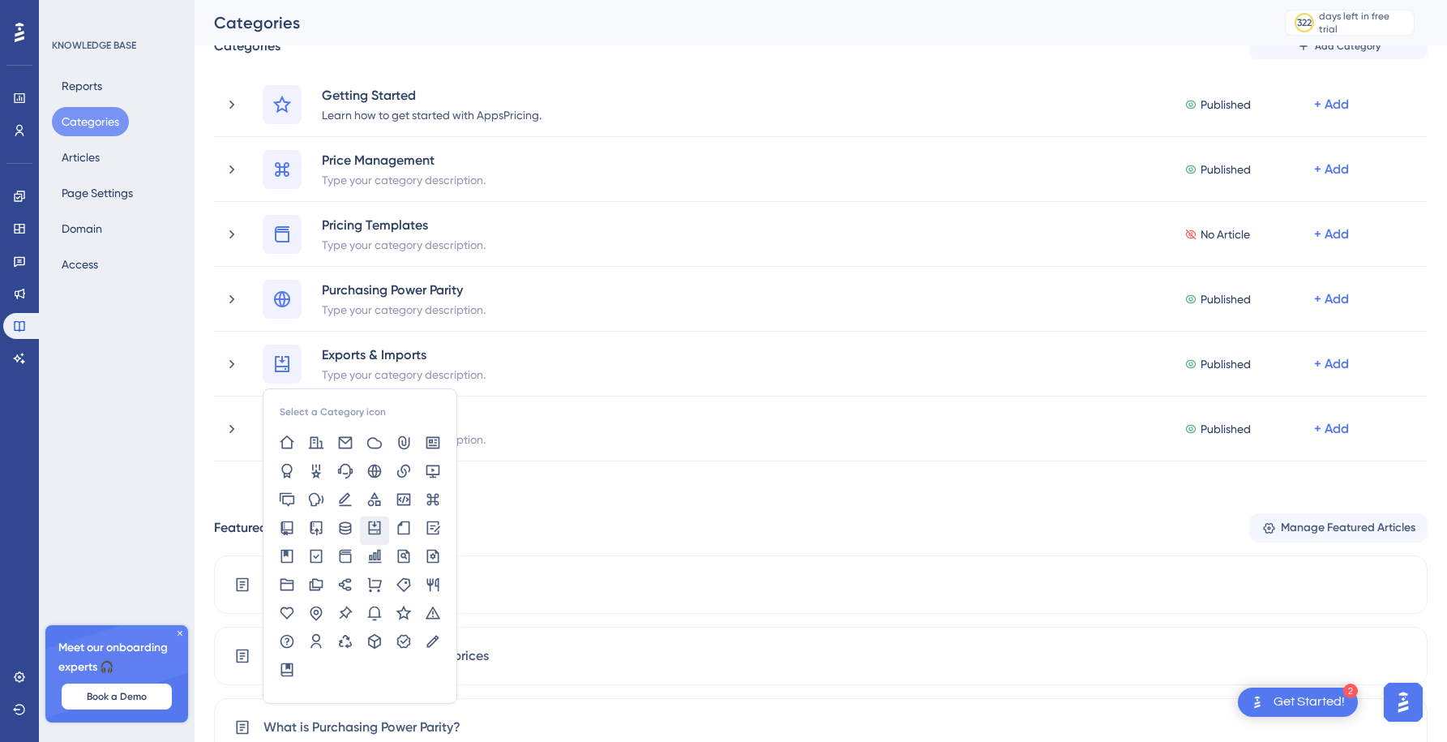
click at [176, 461] on div "KNOWLEDGE BASE Reports Categories Articles Page Settings Domain Access Meet our…" at bounding box center [117, 371] width 156 height 742
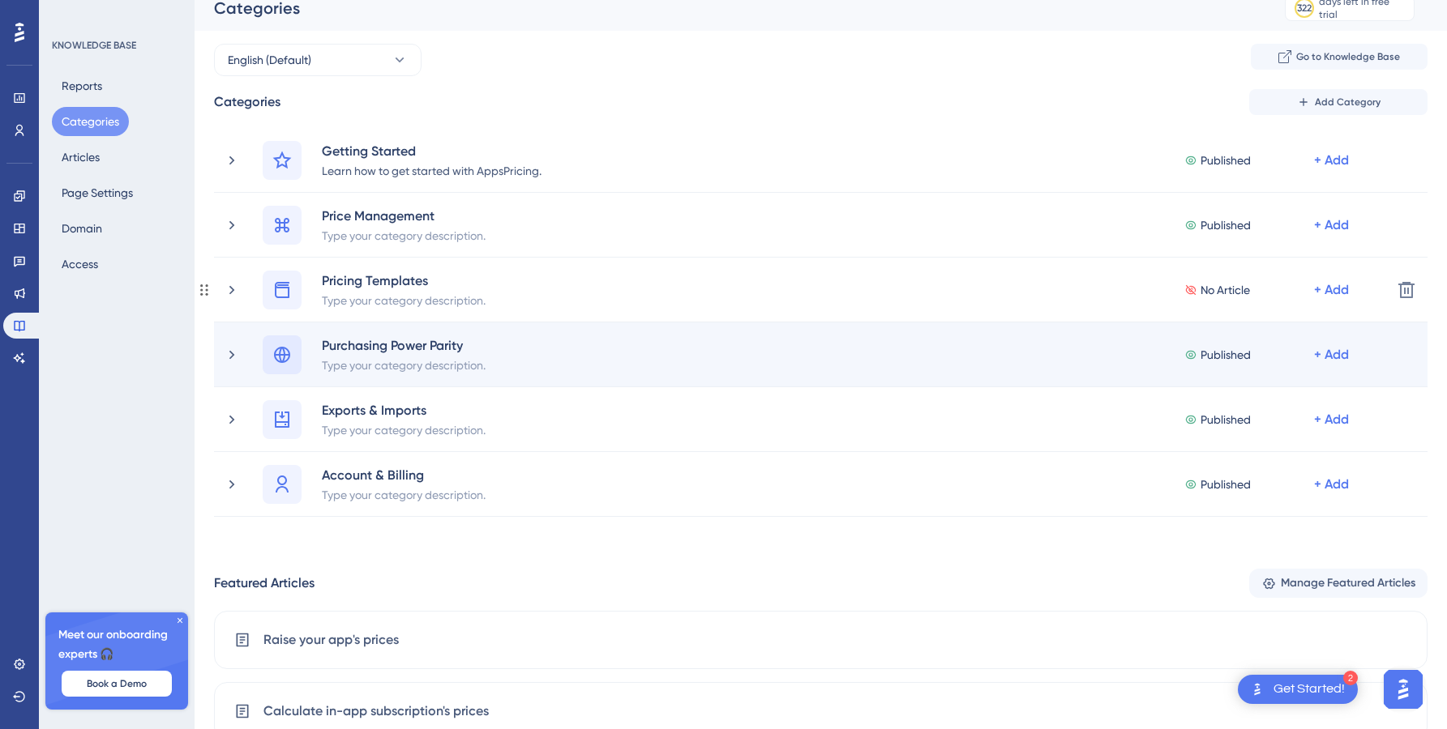
scroll to position [0, 0]
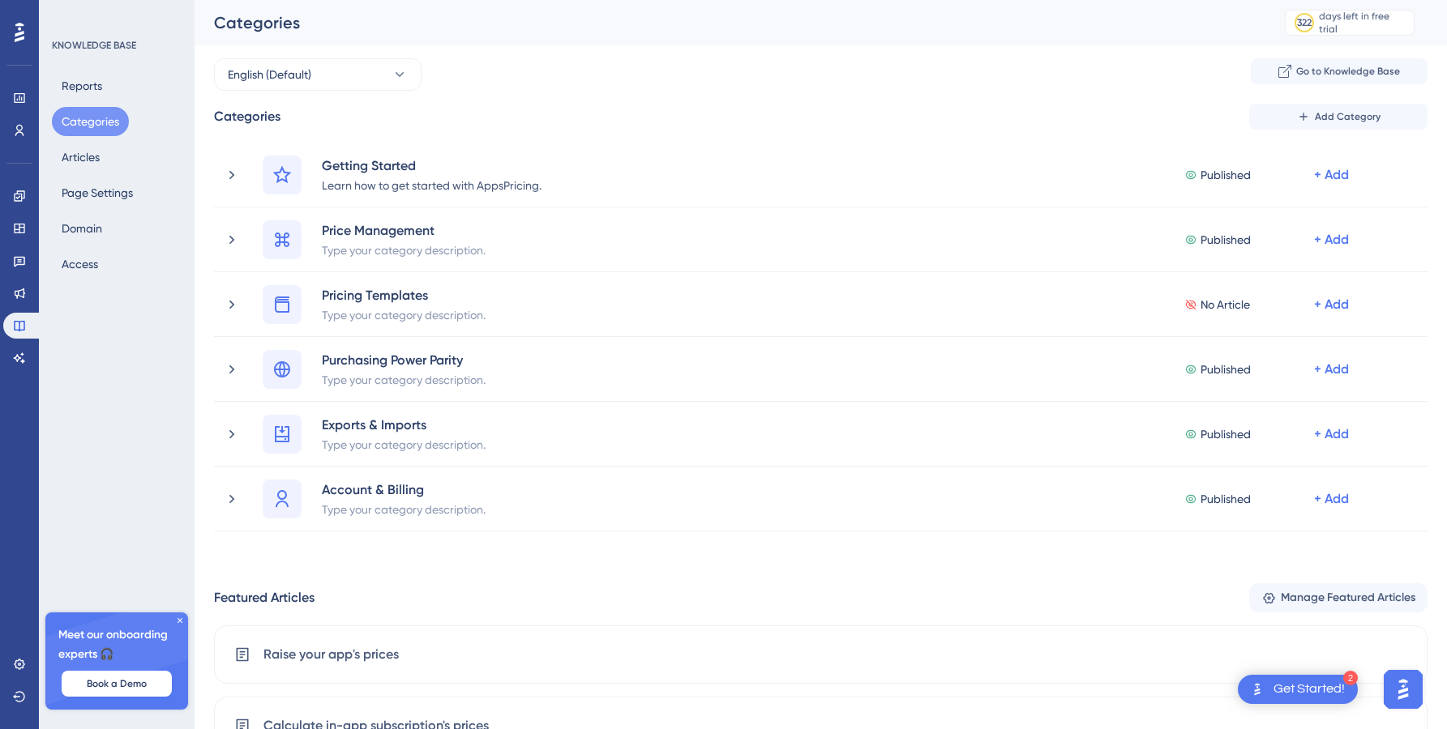
click at [464, 41] on div "Categories 322 days left in free trial Click to see upgrade options" at bounding box center [821, 22] width 1252 height 45
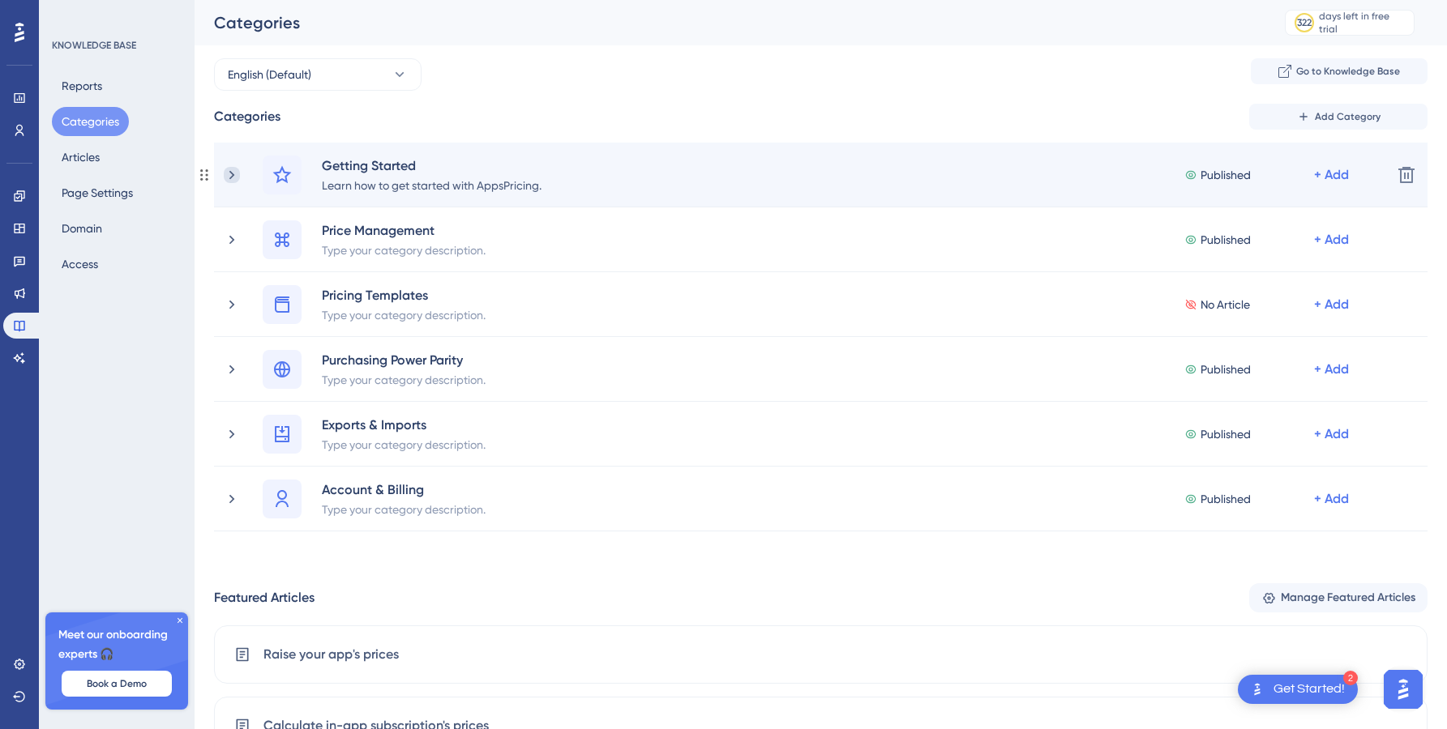
click at [230, 176] on icon at bounding box center [232, 175] width 16 height 16
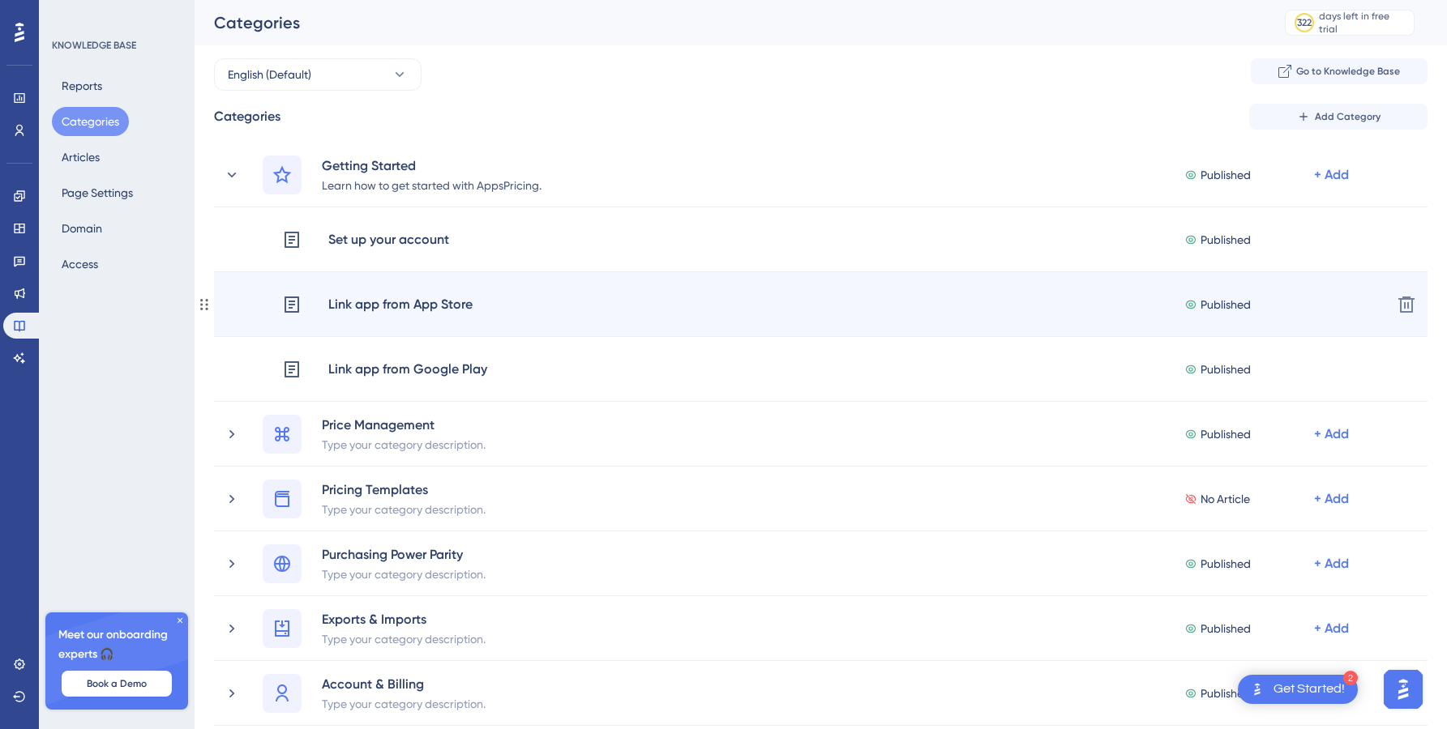
click at [385, 302] on div "Link app from App Store" at bounding box center [400, 304] width 146 height 21
click at [437, 298] on div "Link app from App Store" at bounding box center [400, 304] width 146 height 21
